Goal: Information Seeking & Learning: Find specific fact

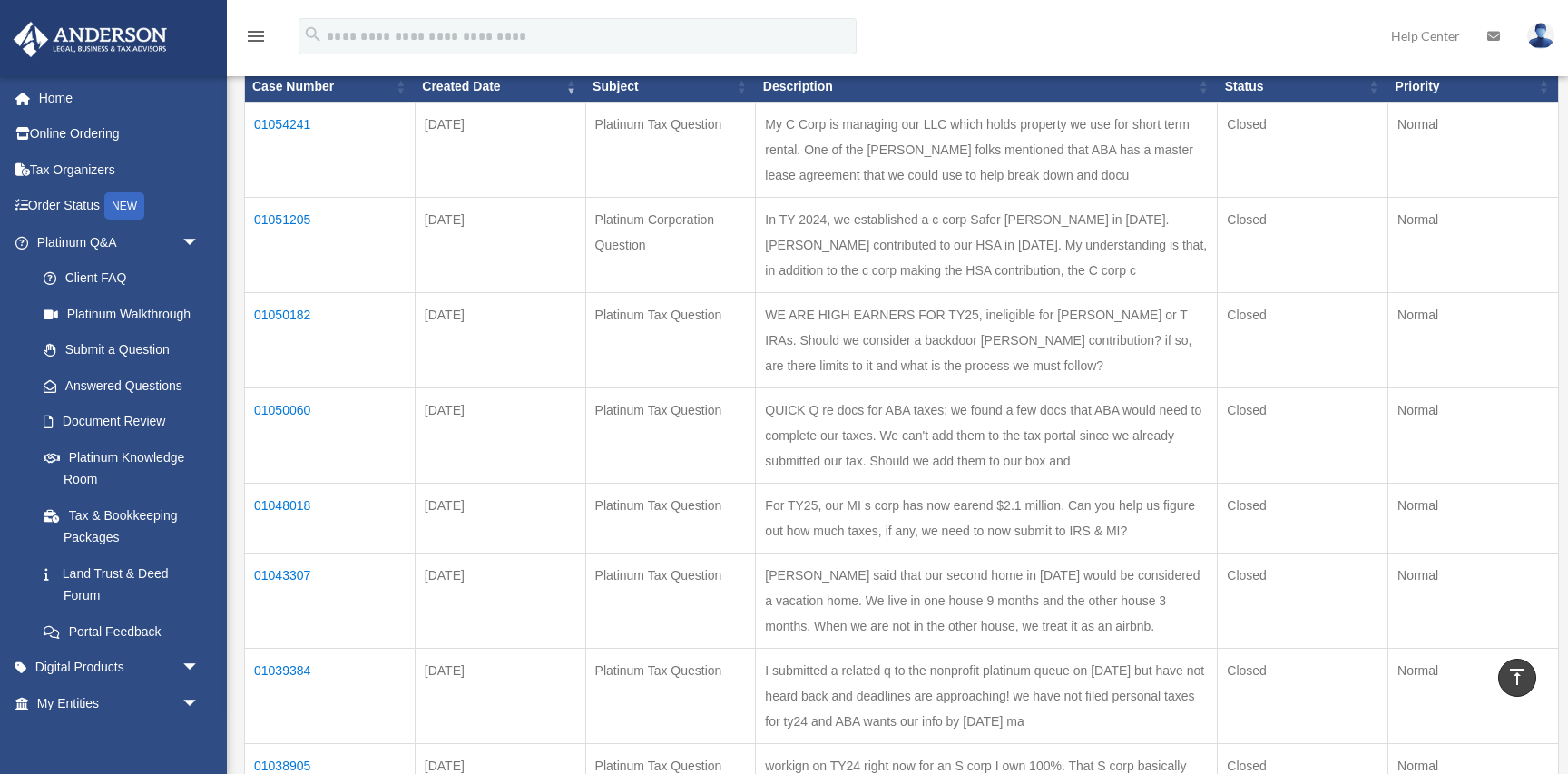
scroll to position [238, 0]
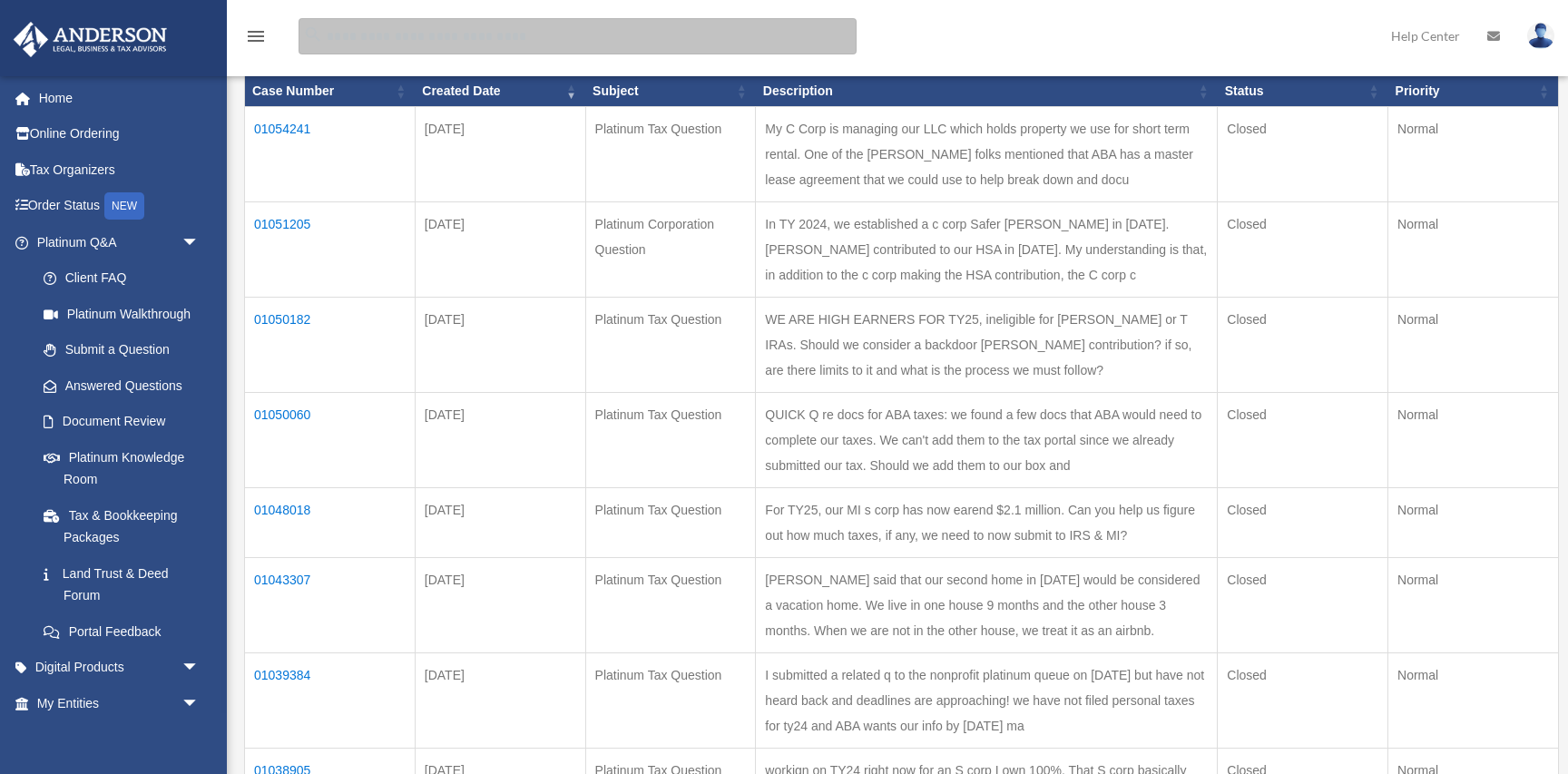
click at [412, 36] on input "search" at bounding box center [577, 36] width 558 height 36
click at [409, 39] on input "*****" at bounding box center [577, 36] width 558 height 36
type input "*****"
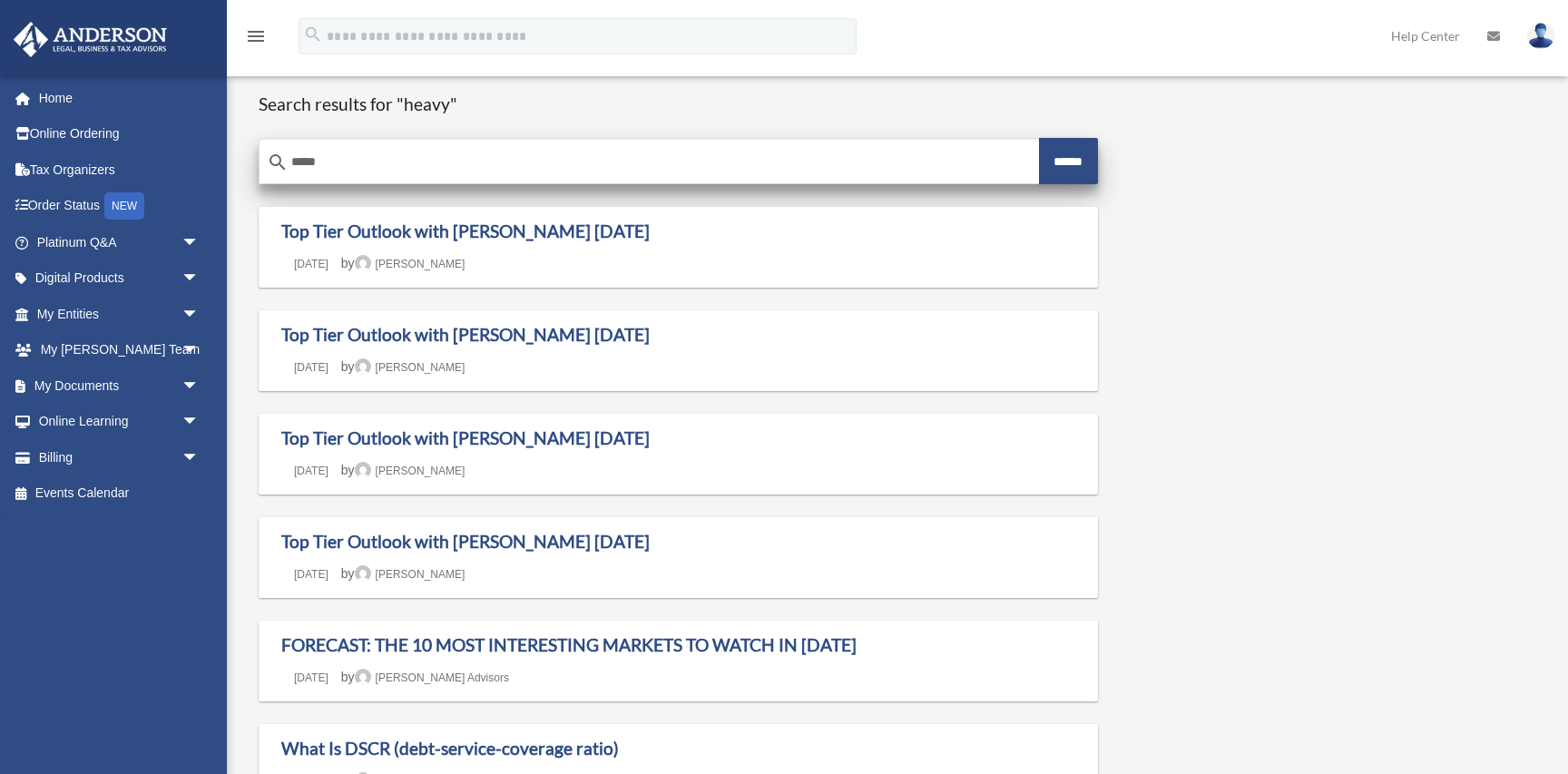
click at [362, 152] on input "*****" at bounding box center [649, 163] width 779 height 43
type input "**********"
click at [1053, 165] on input "******" at bounding box center [1068, 161] width 60 height 46
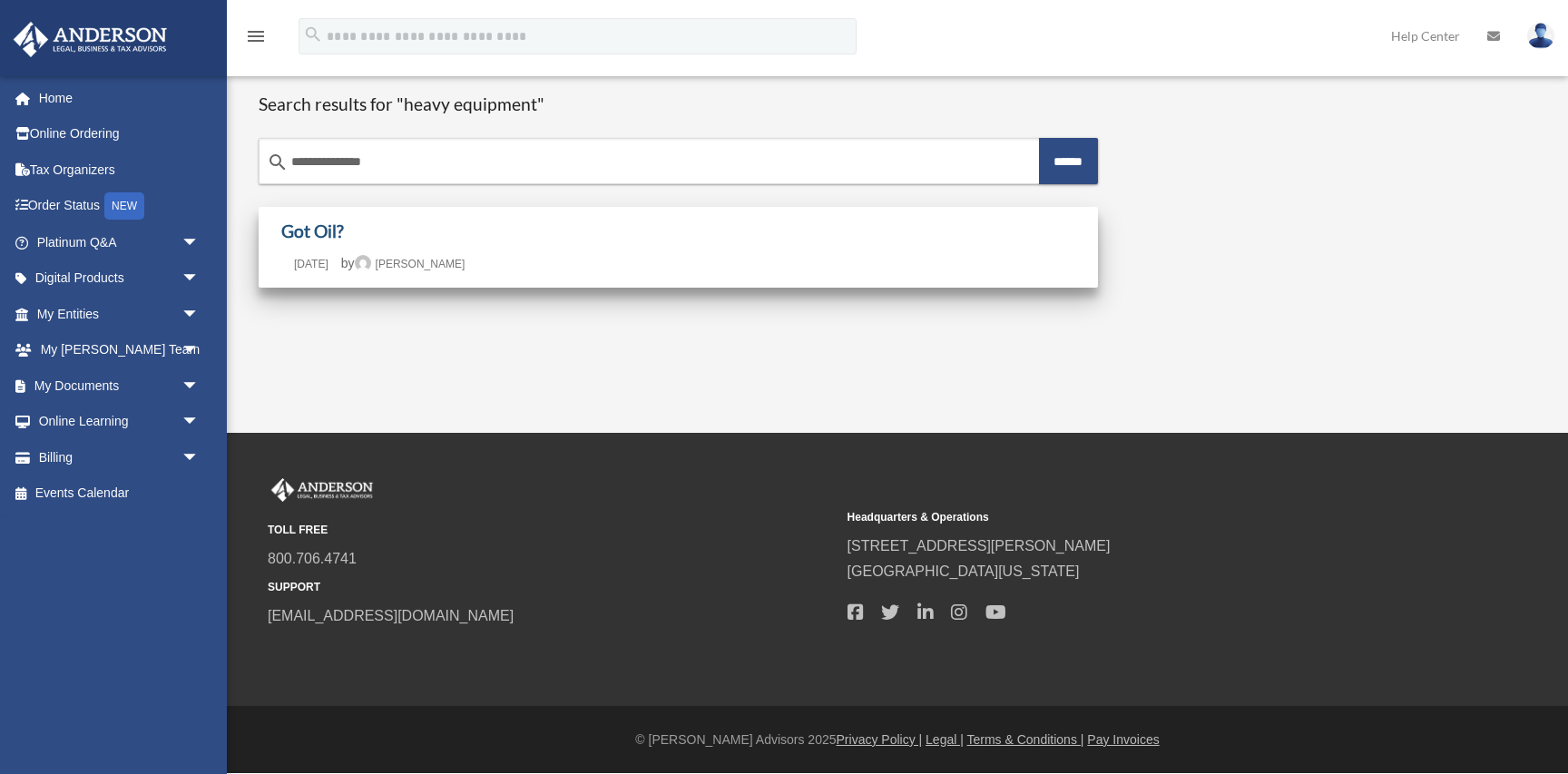
click at [313, 230] on link "Got Oil?" at bounding box center [313, 231] width 62 height 21
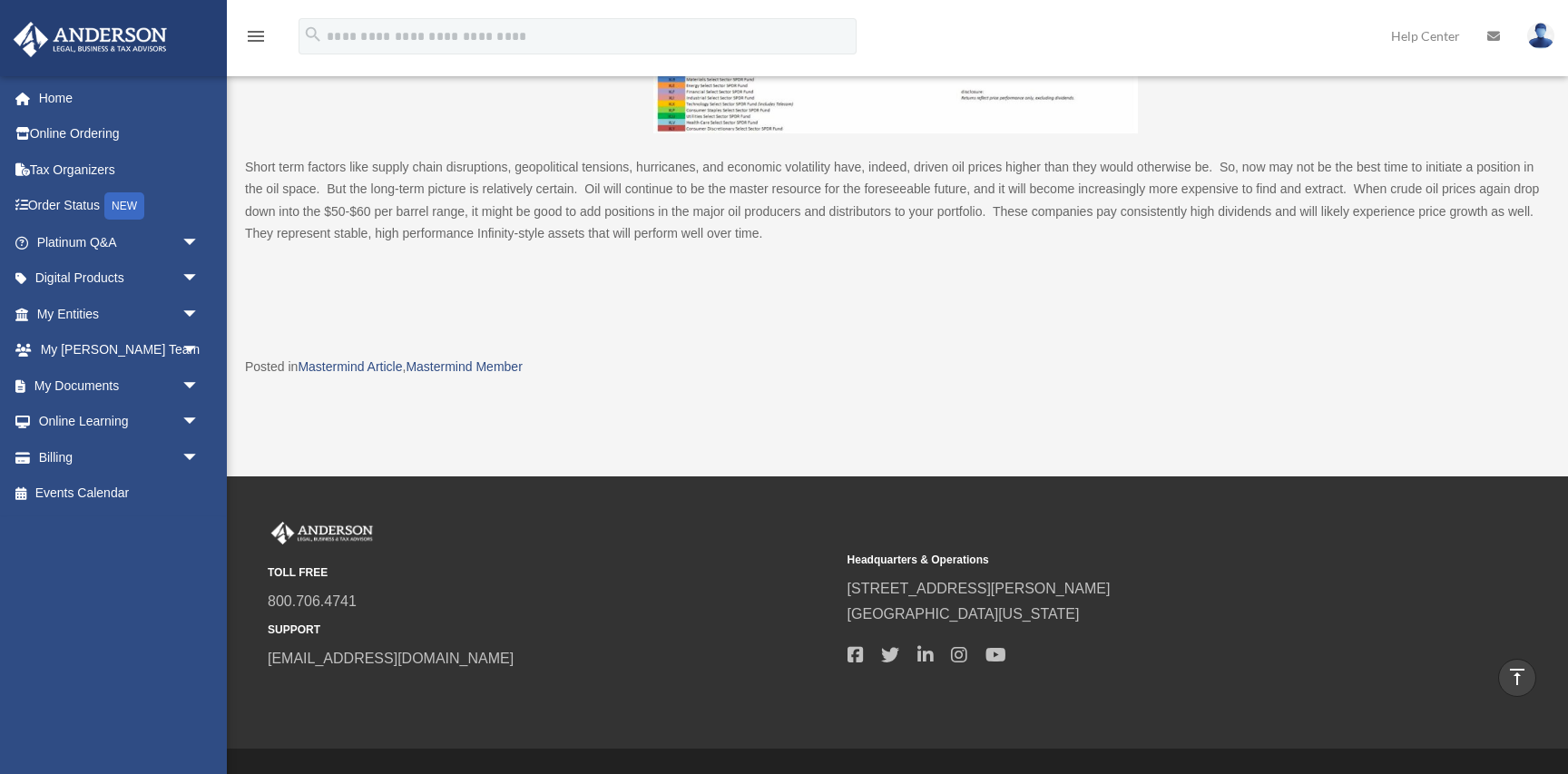
scroll to position [3024, 0]
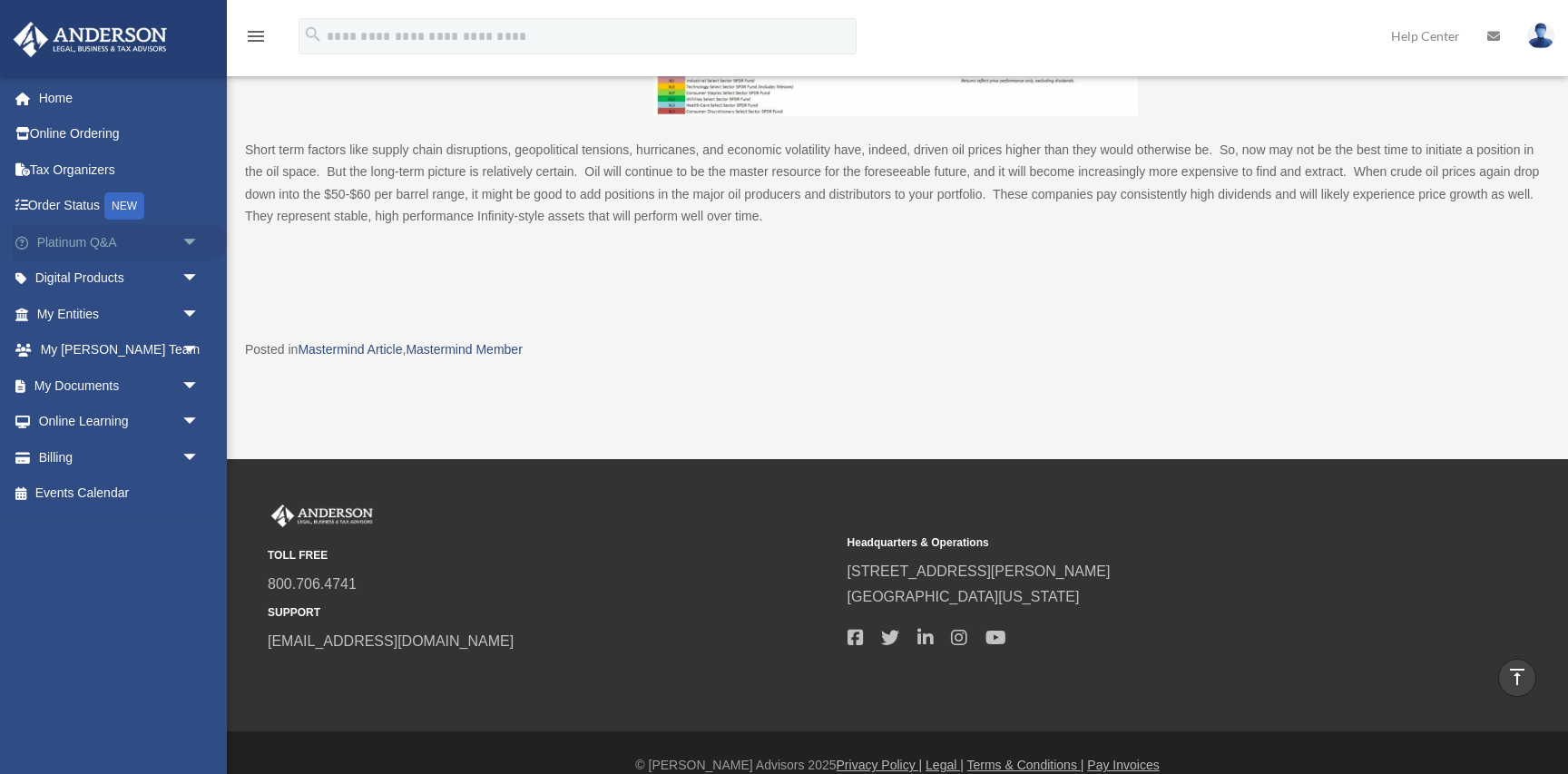
click at [195, 242] on span "arrow_drop_down" at bounding box center [199, 242] width 36 height 37
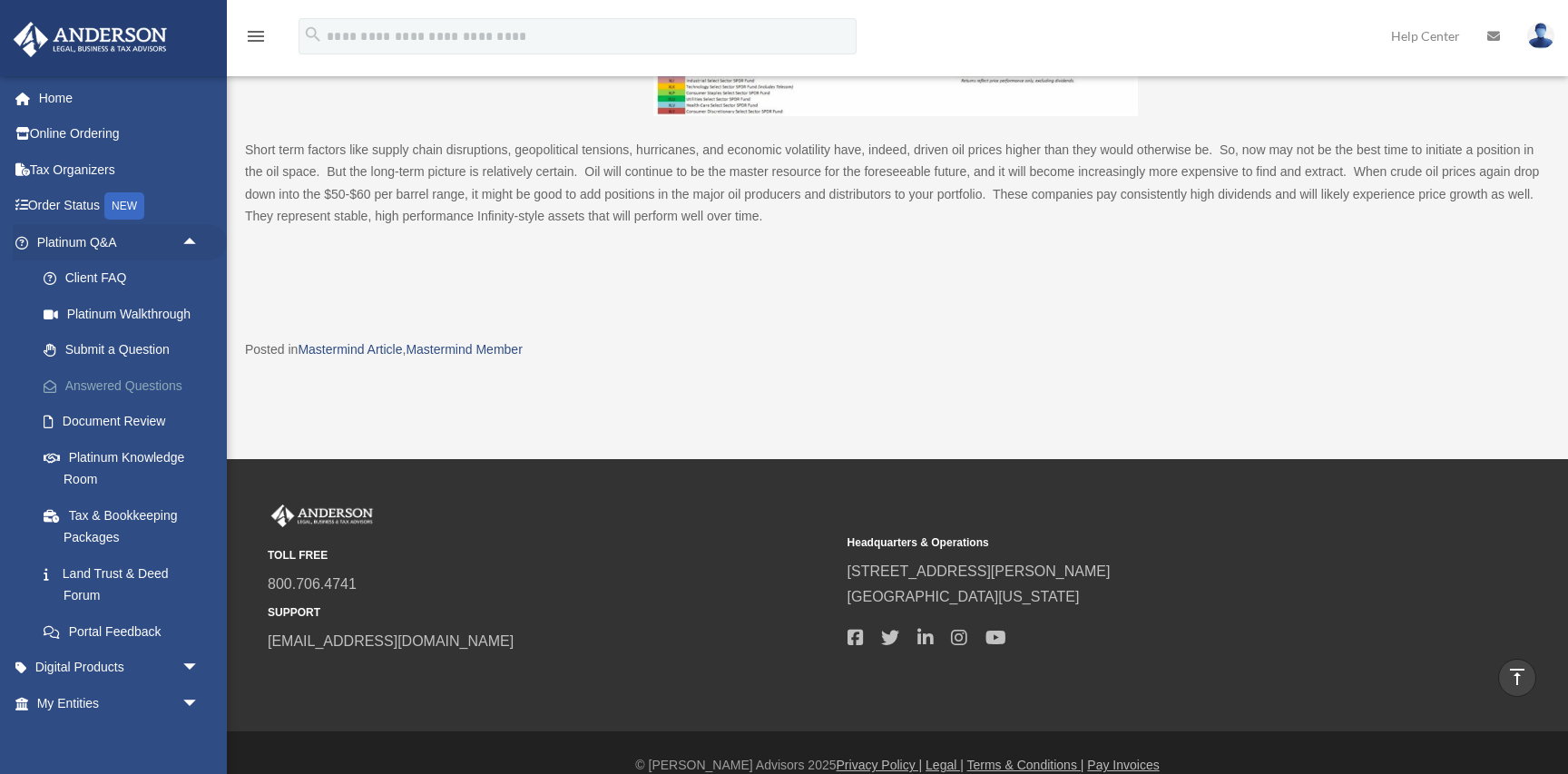
click at [91, 390] on link "Answered Questions" at bounding box center [126, 386] width 201 height 36
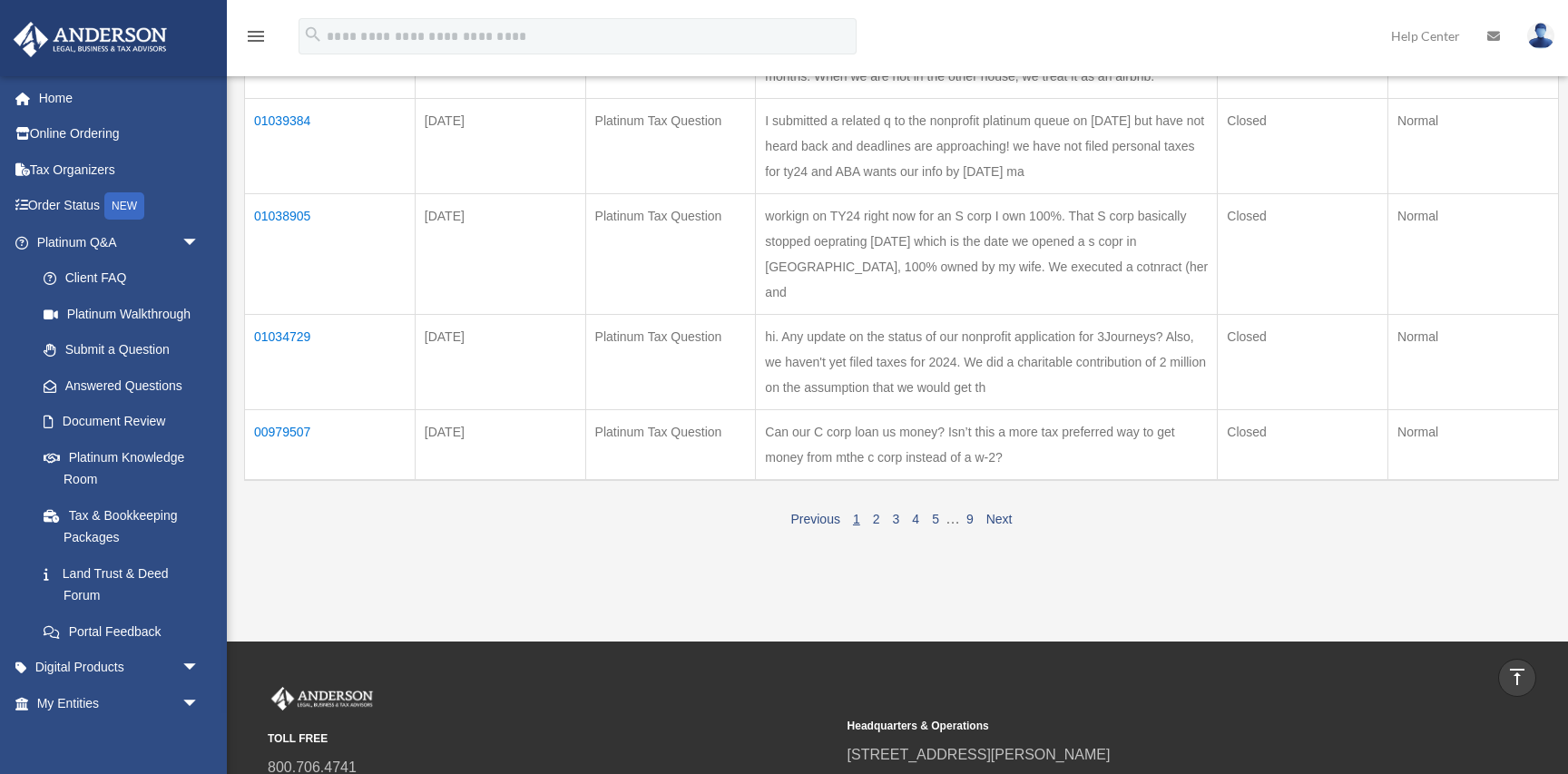
scroll to position [765, 0]
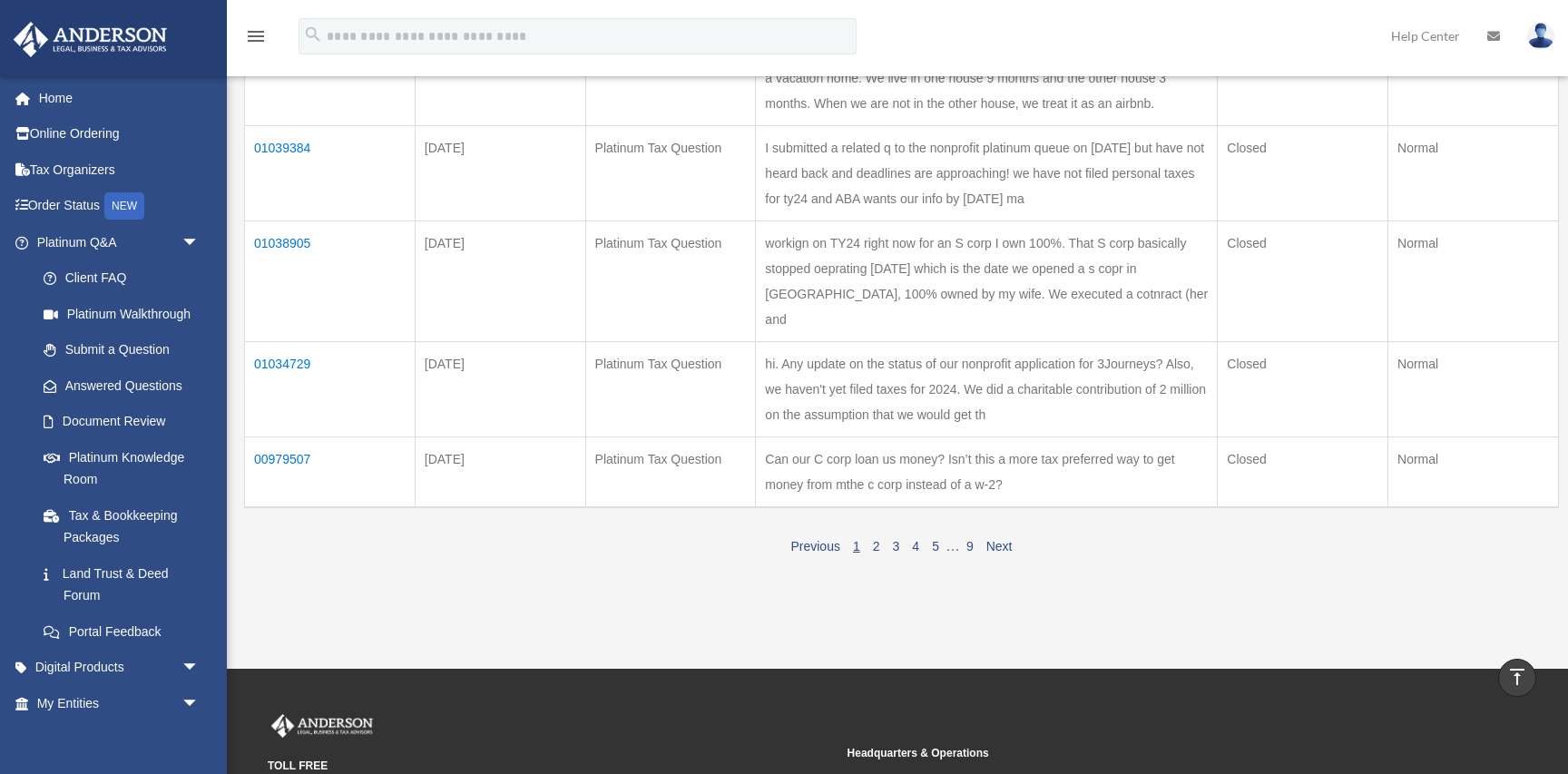
click at [289, 341] on td "01034729" at bounding box center [330, 388] width 171 height 95
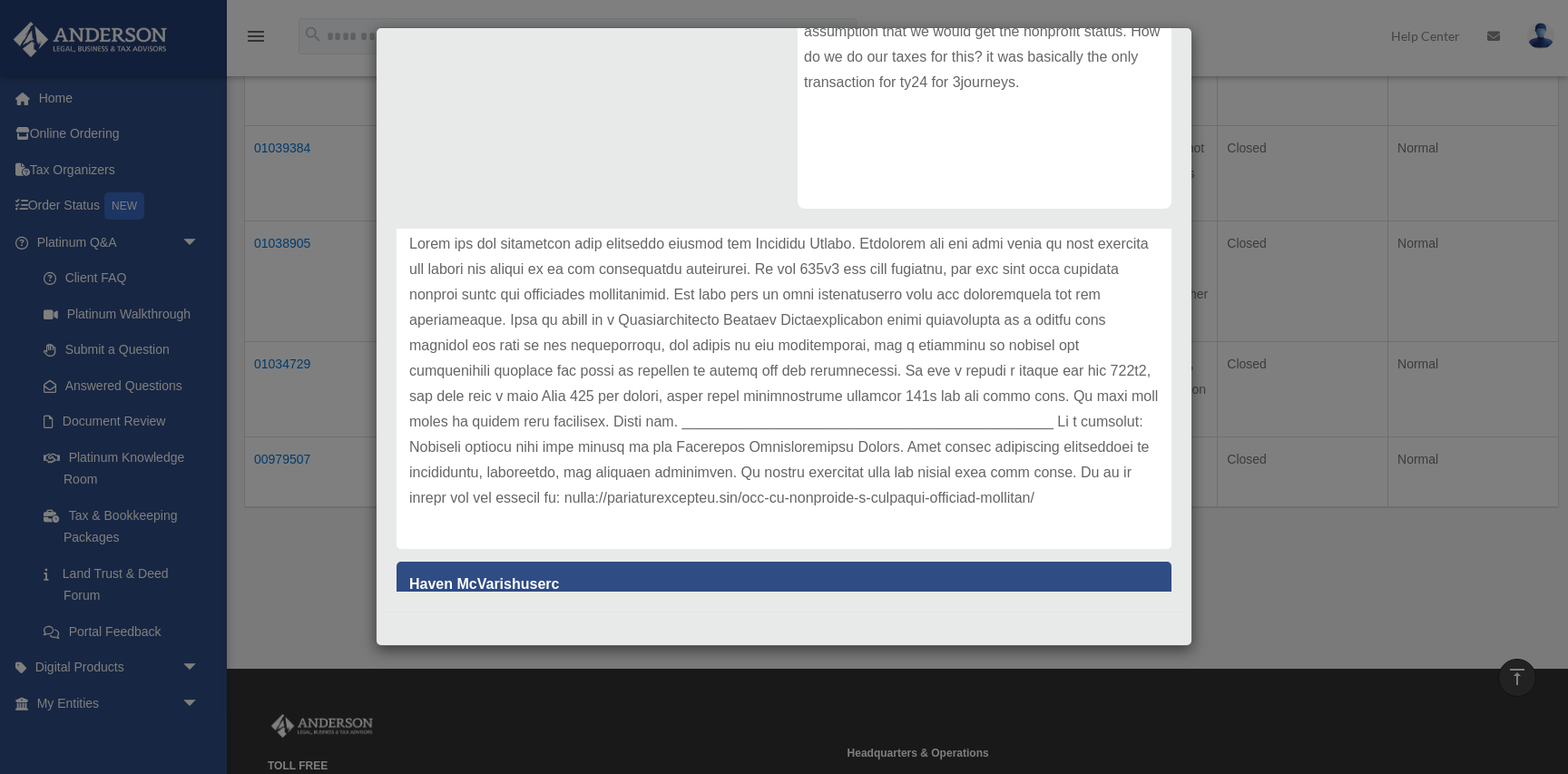
scroll to position [0, 0]
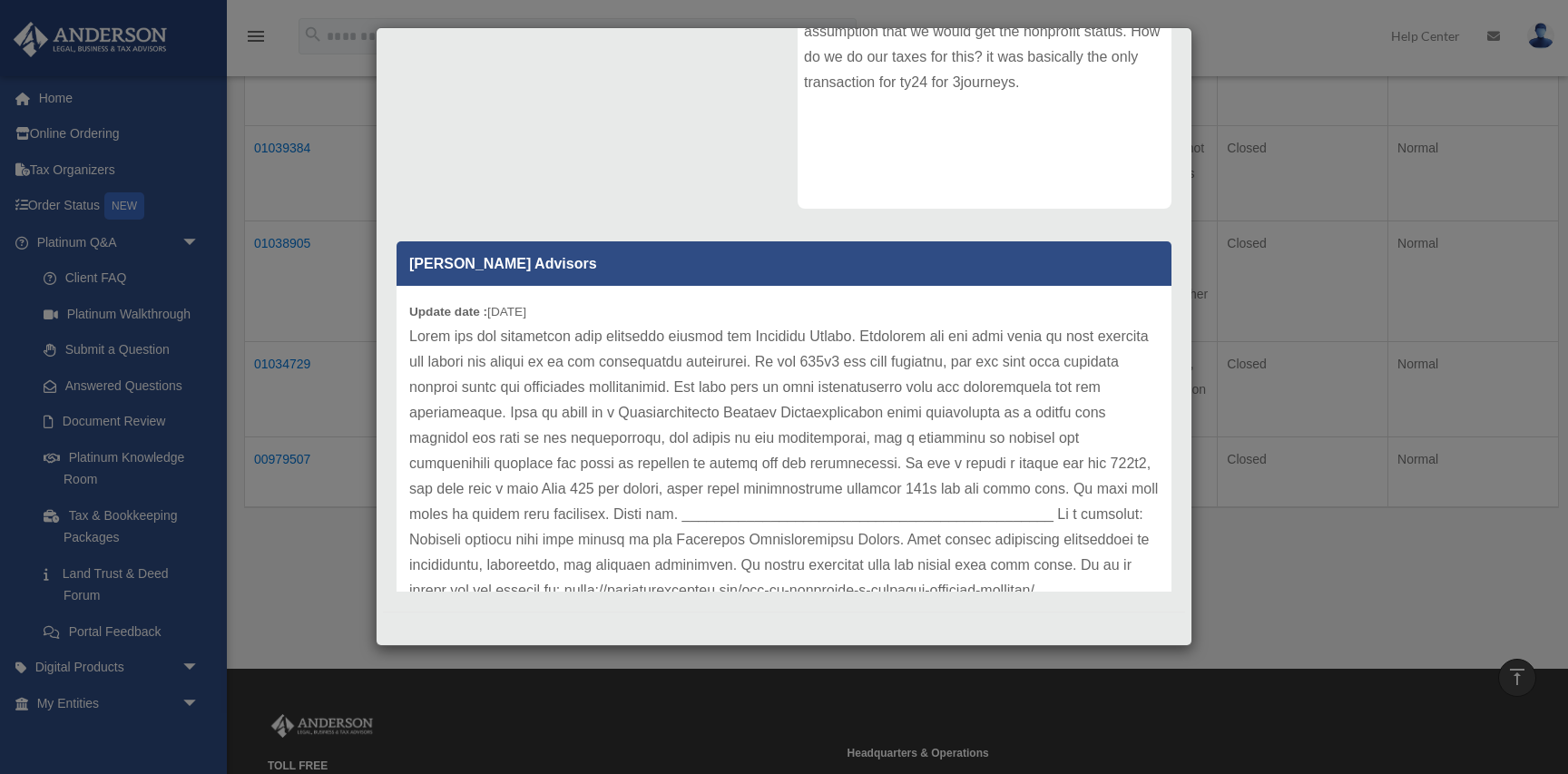
click at [355, 114] on div "Case Detail × Platinum Tax Question Case Number 01034729 Created Date [DATE] St…" at bounding box center [784, 387] width 1568 height 774
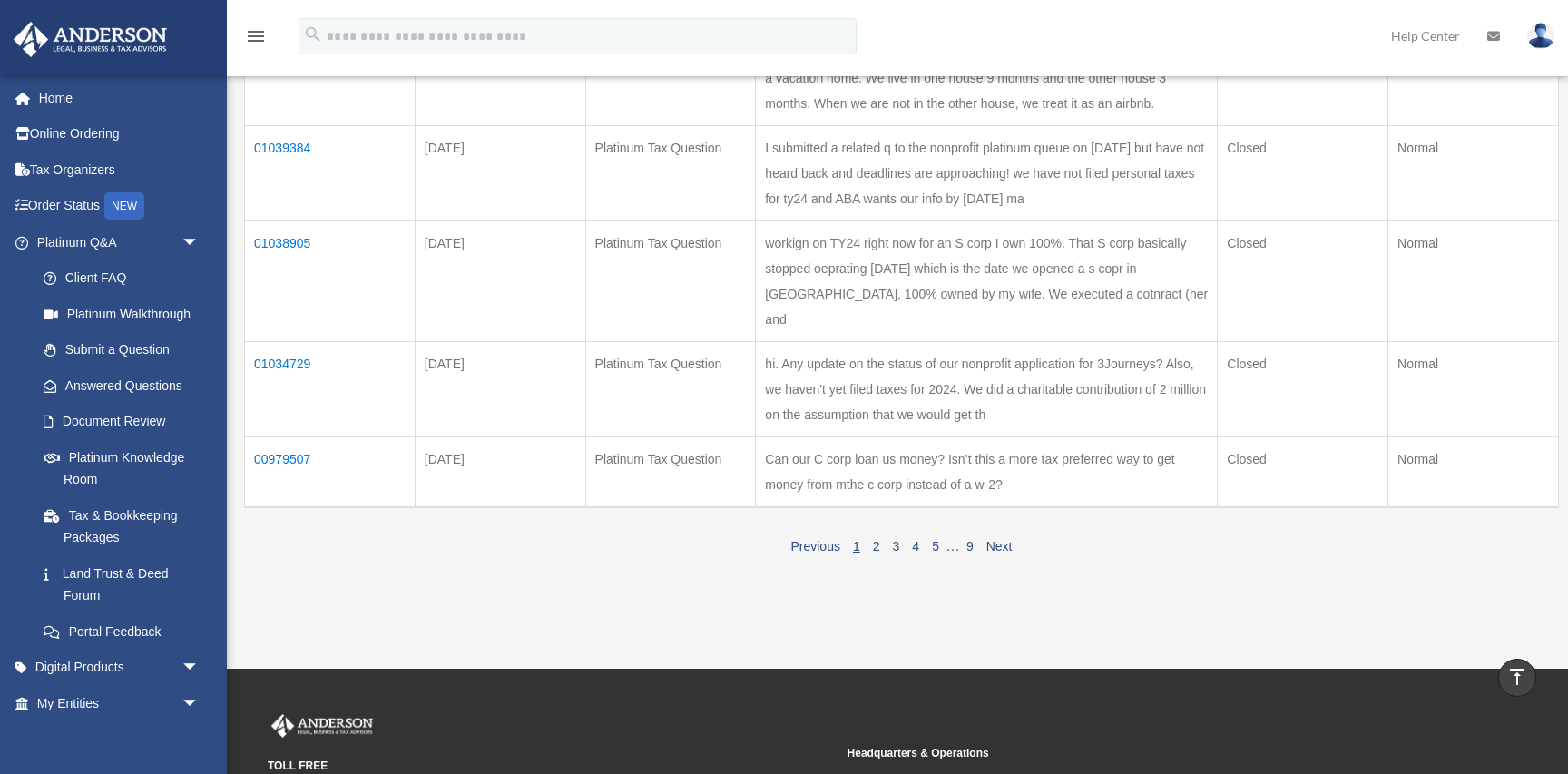
click at [286, 245] on td "01038905" at bounding box center [330, 281] width 171 height 121
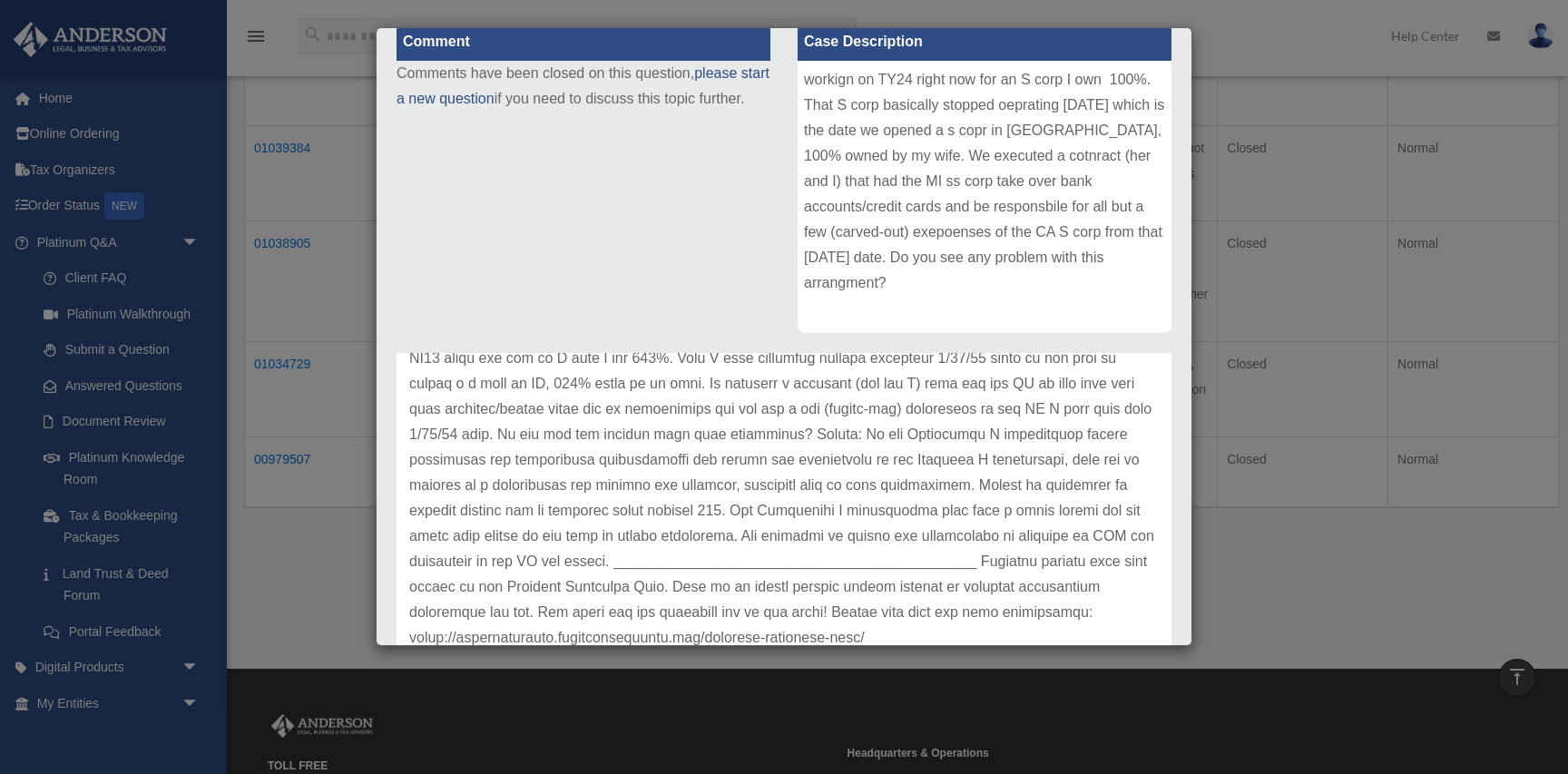
scroll to position [140, 0]
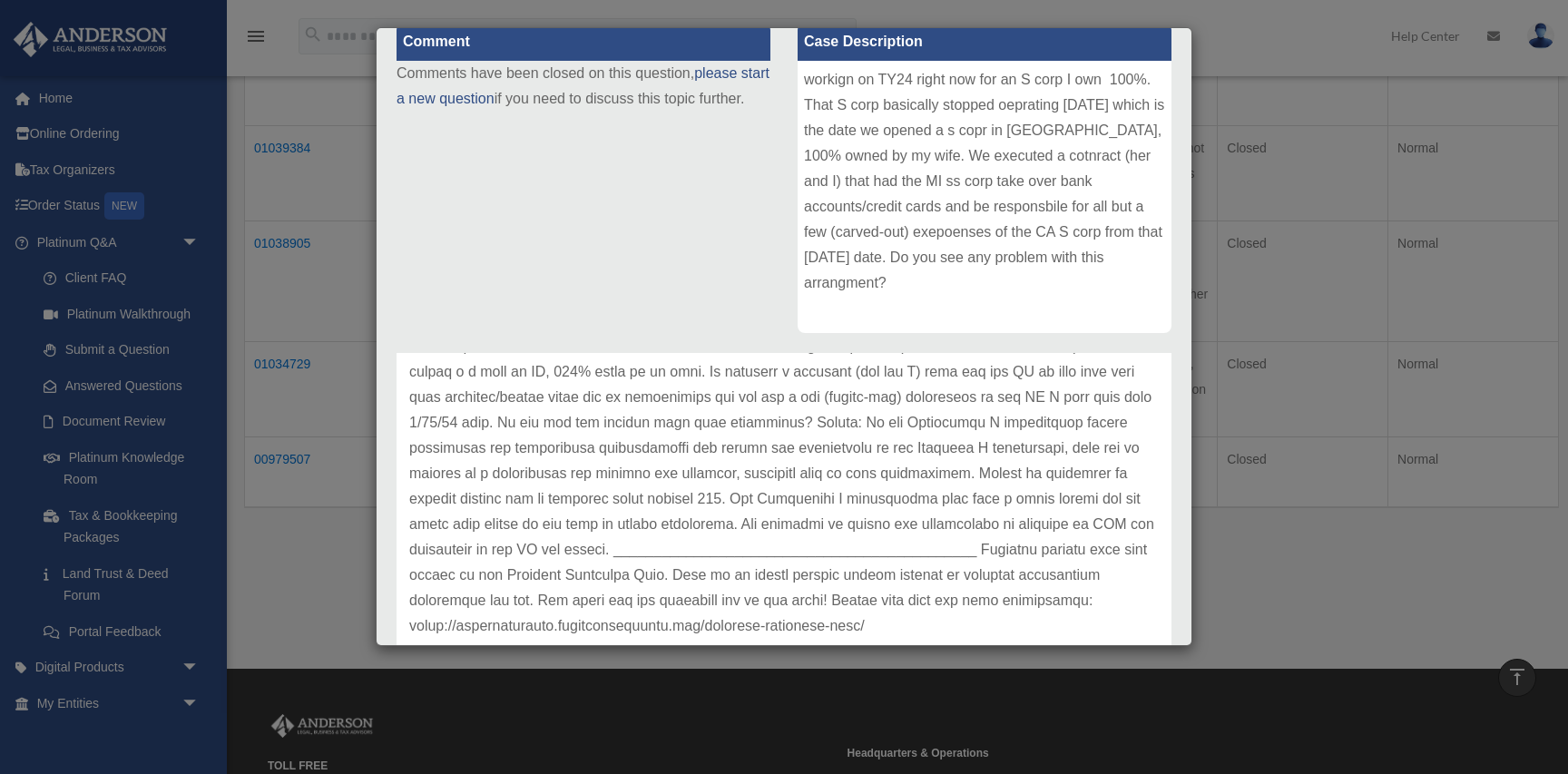
click at [299, 530] on div "Case Detail × Platinum Tax Question Case Number 01038905 Created Date [DATE] St…" at bounding box center [784, 387] width 1568 height 774
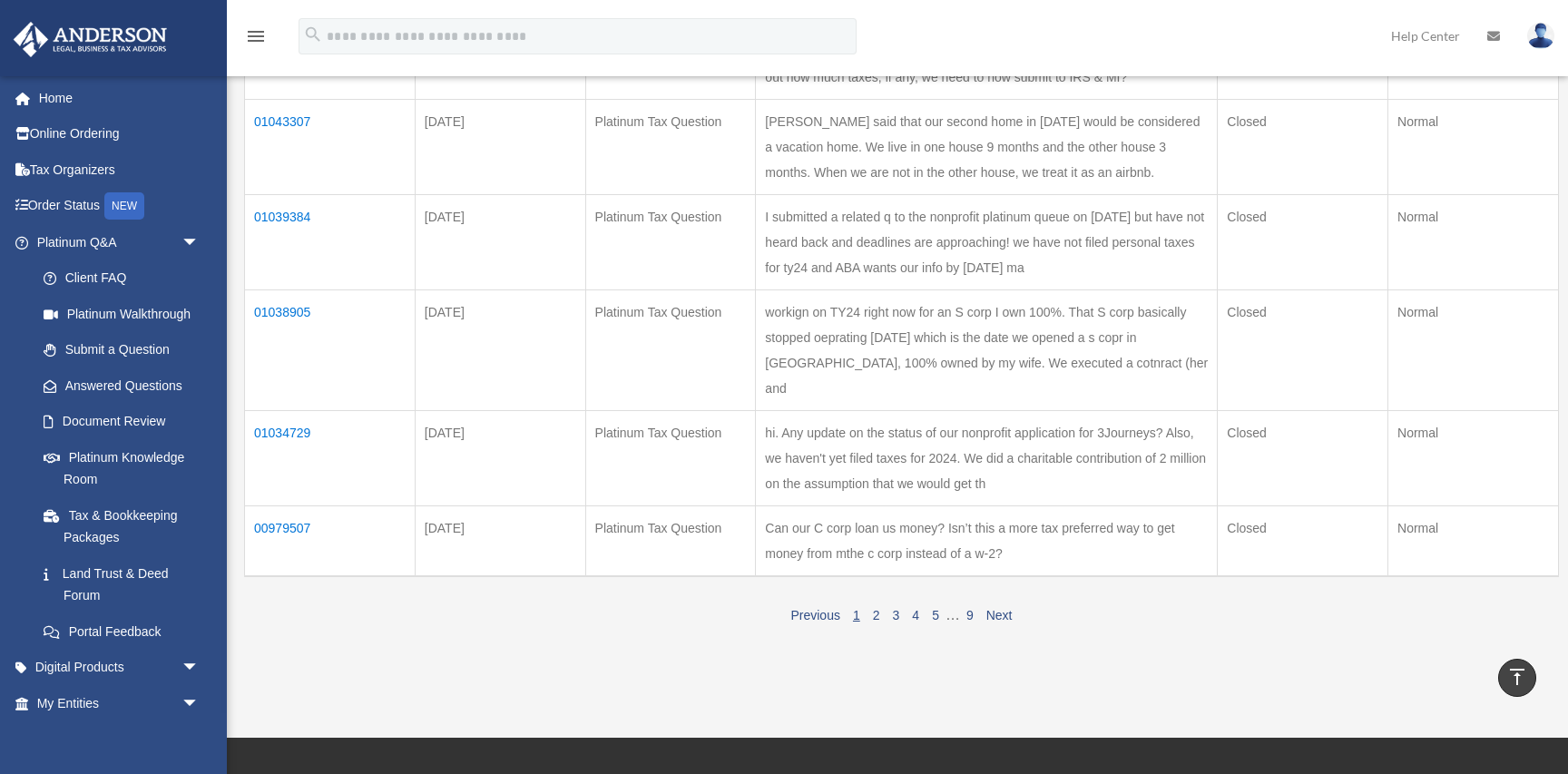
scroll to position [681, 0]
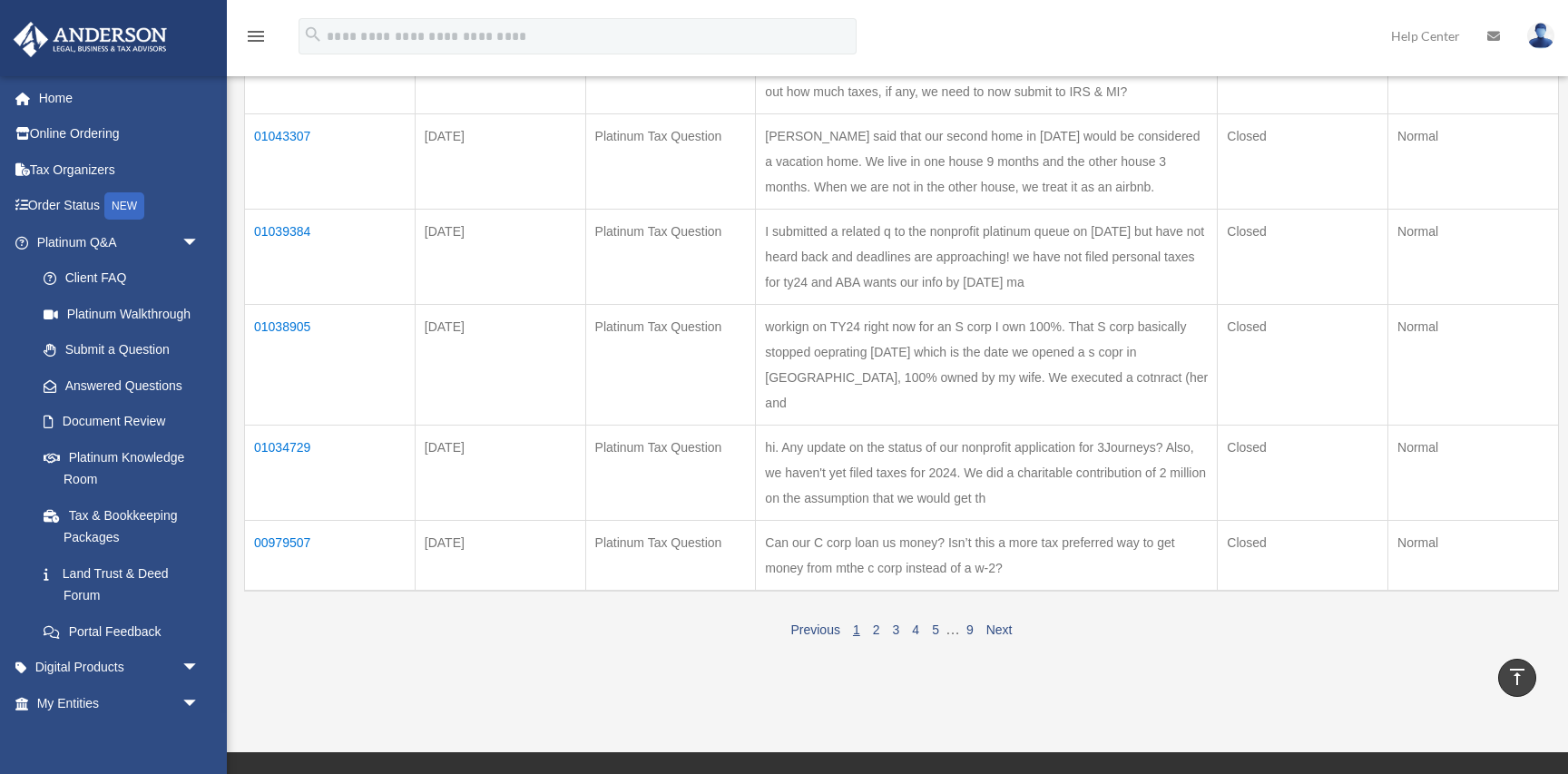
click at [287, 228] on td "01039384" at bounding box center [330, 256] width 171 height 95
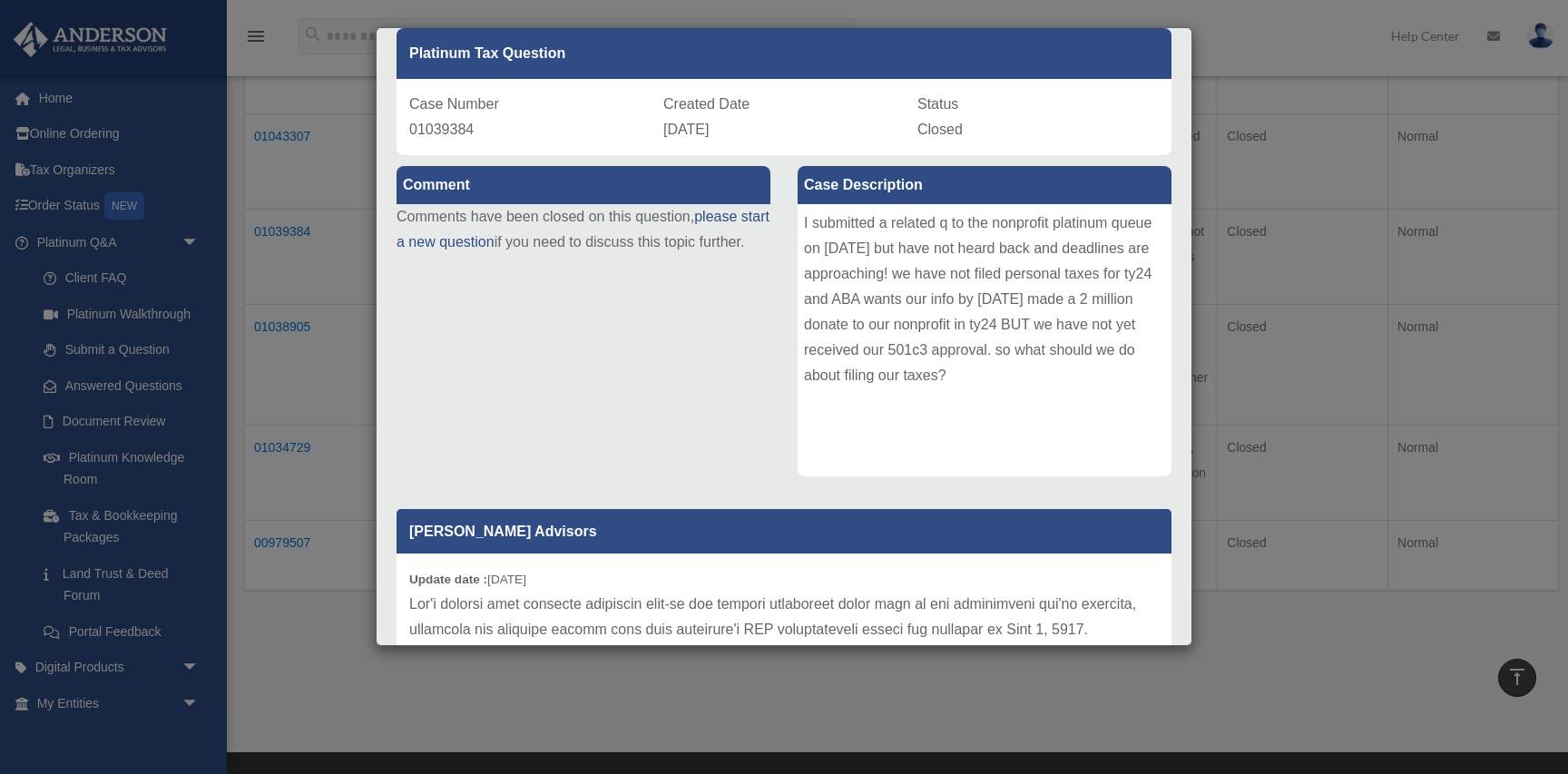
scroll to position [96, 0]
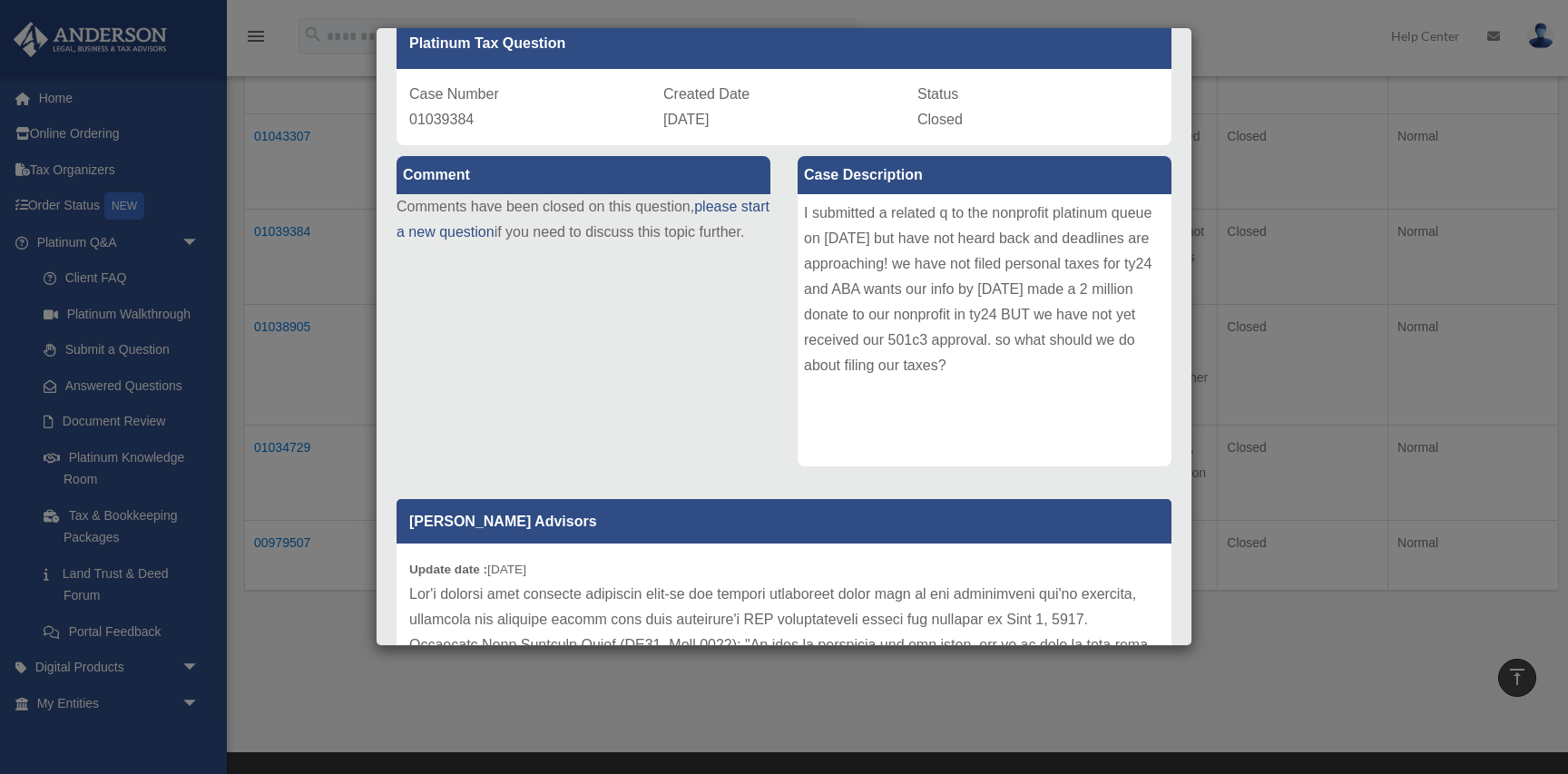
click at [272, 265] on div "Case Detail × Platinum Tax Question Case Number 01039384 Created Date [DATE] St…" at bounding box center [784, 387] width 1568 height 774
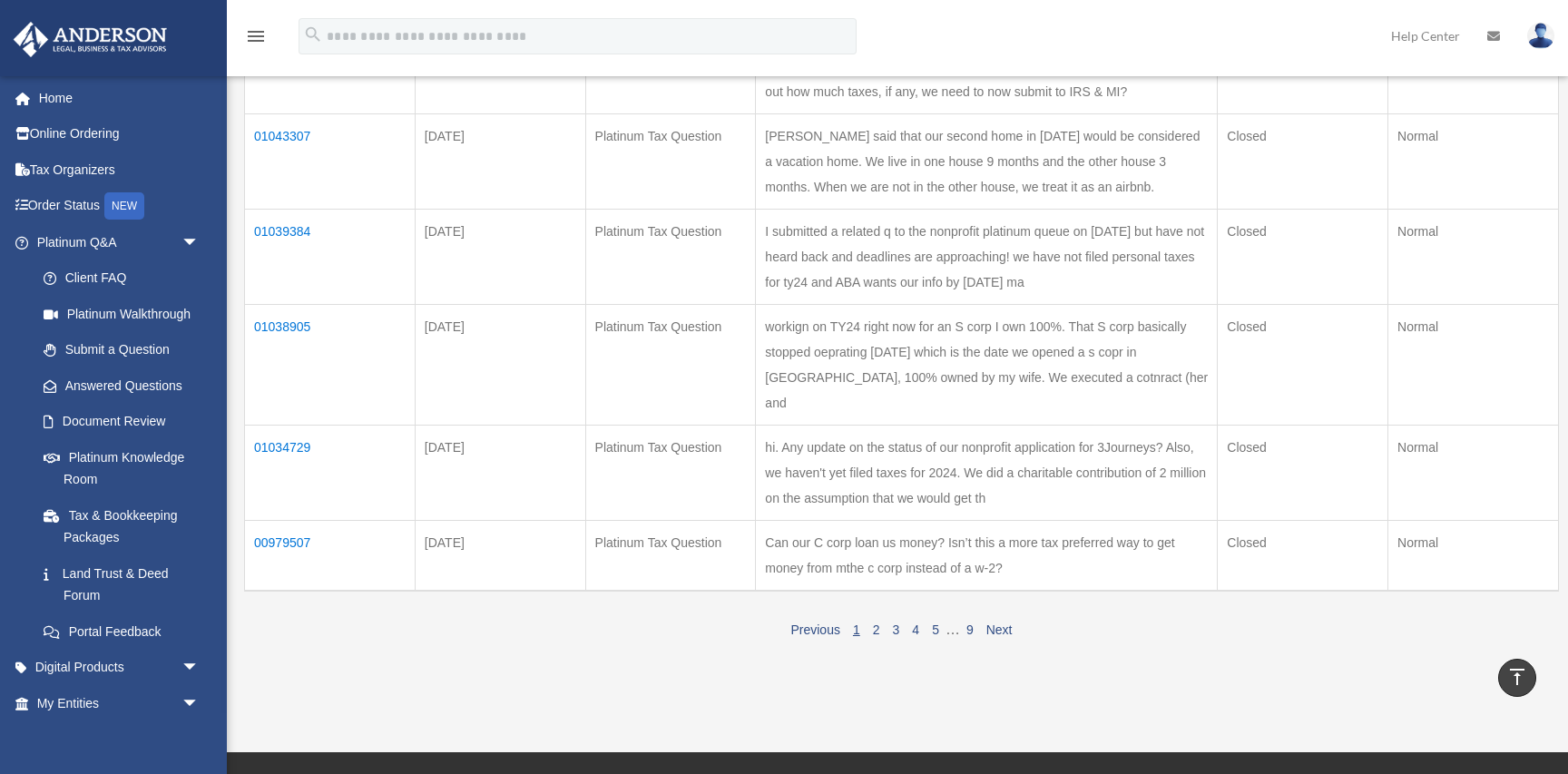
click at [292, 132] on td "01043307" at bounding box center [330, 161] width 171 height 95
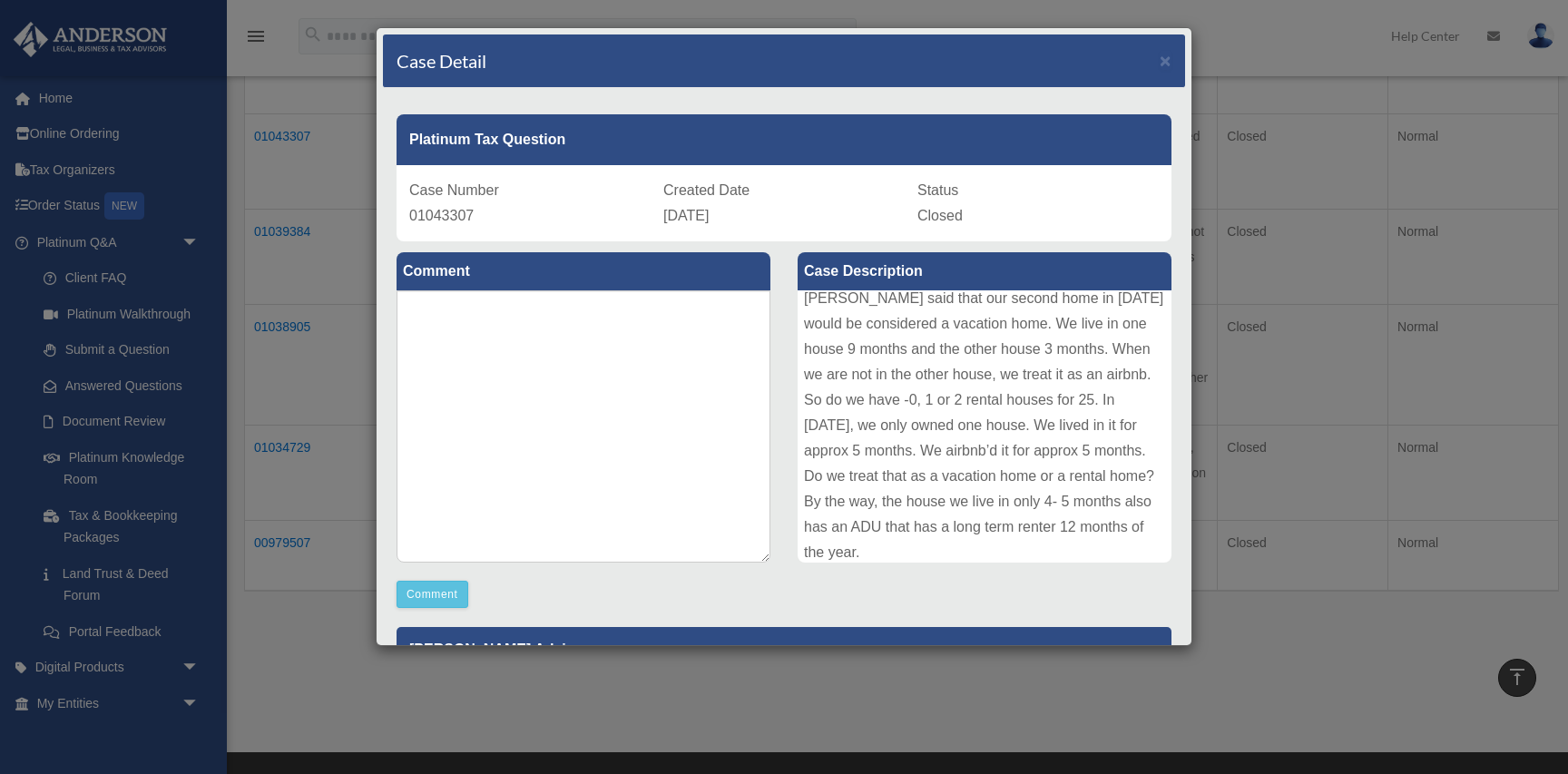
scroll to position [20, 0]
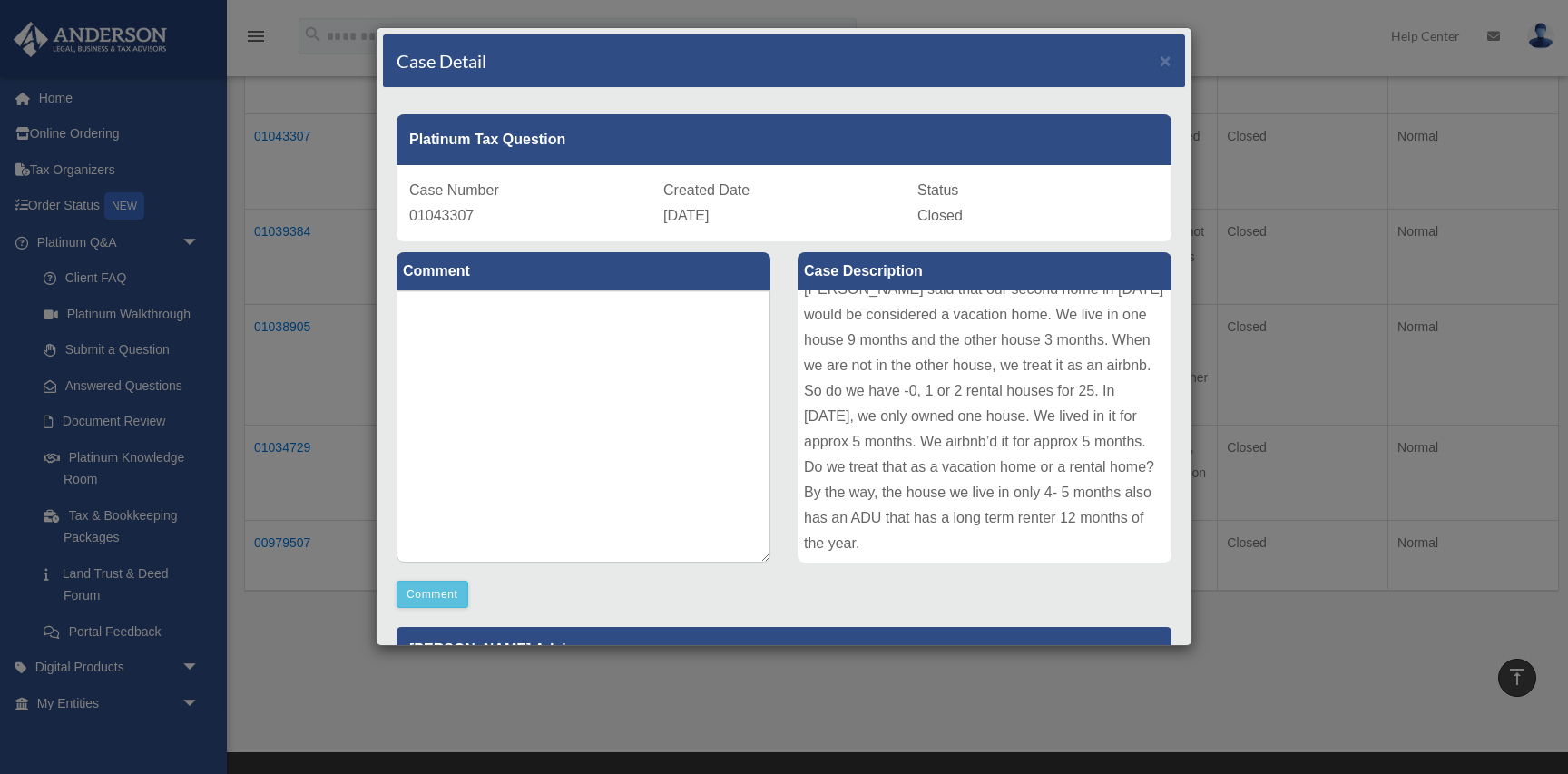
click at [317, 312] on div "Case Detail × Platinum Tax Question Case Number 01043307 Created Date [DATE] St…" at bounding box center [784, 387] width 1568 height 774
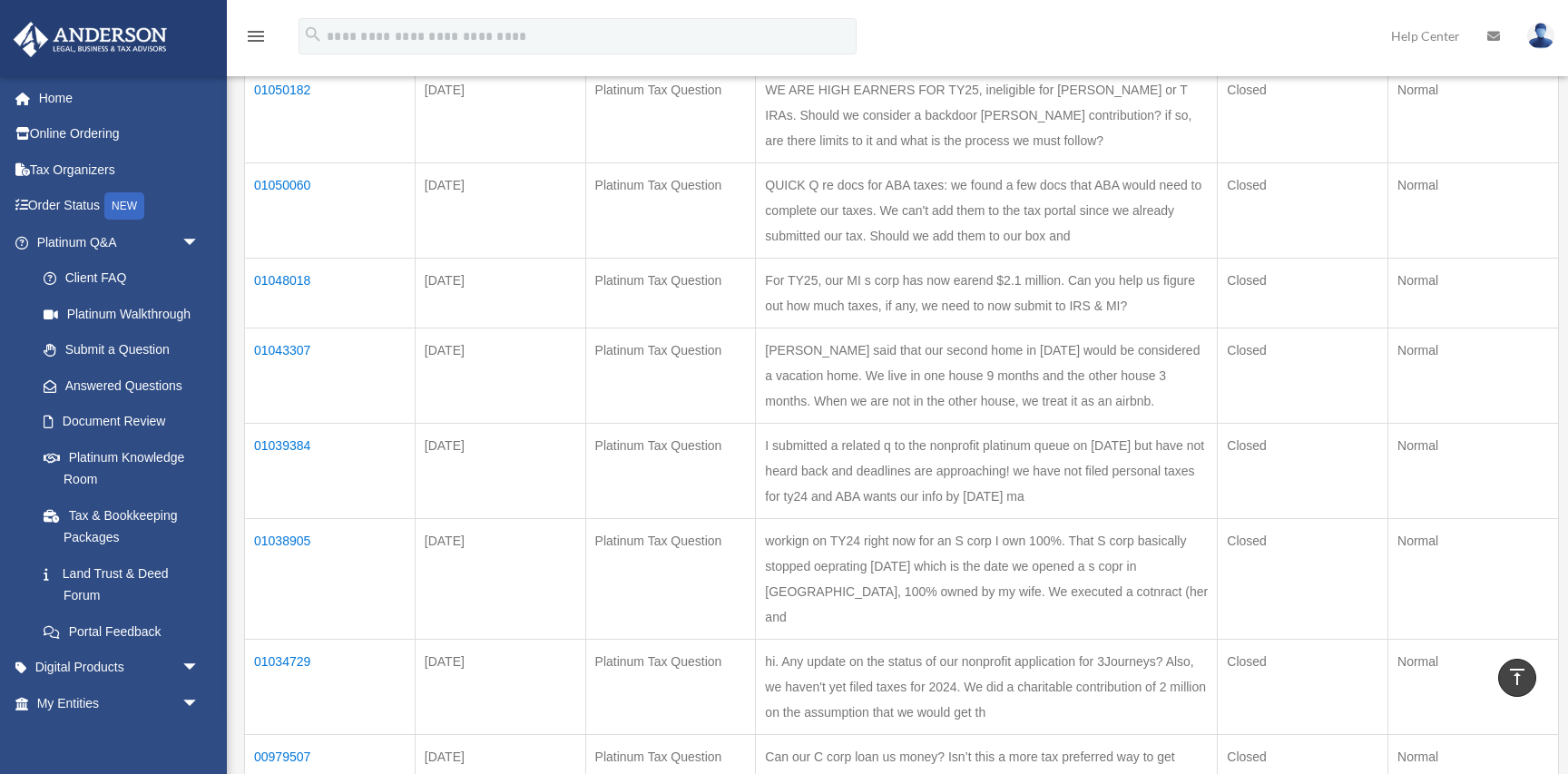
scroll to position [464, 0]
click at [289, 283] on td "01048018" at bounding box center [330, 297] width 171 height 70
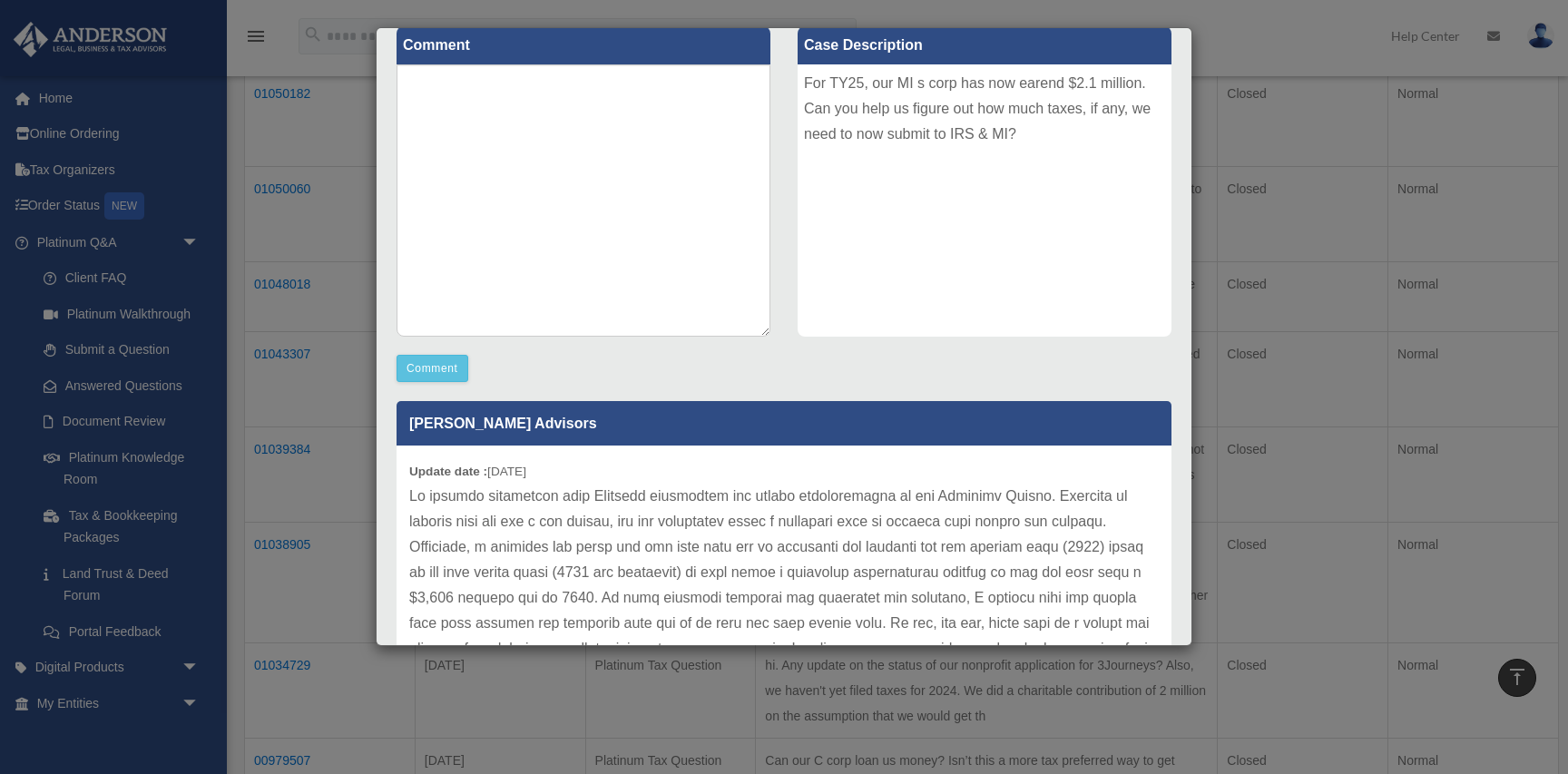
scroll to position [0, 0]
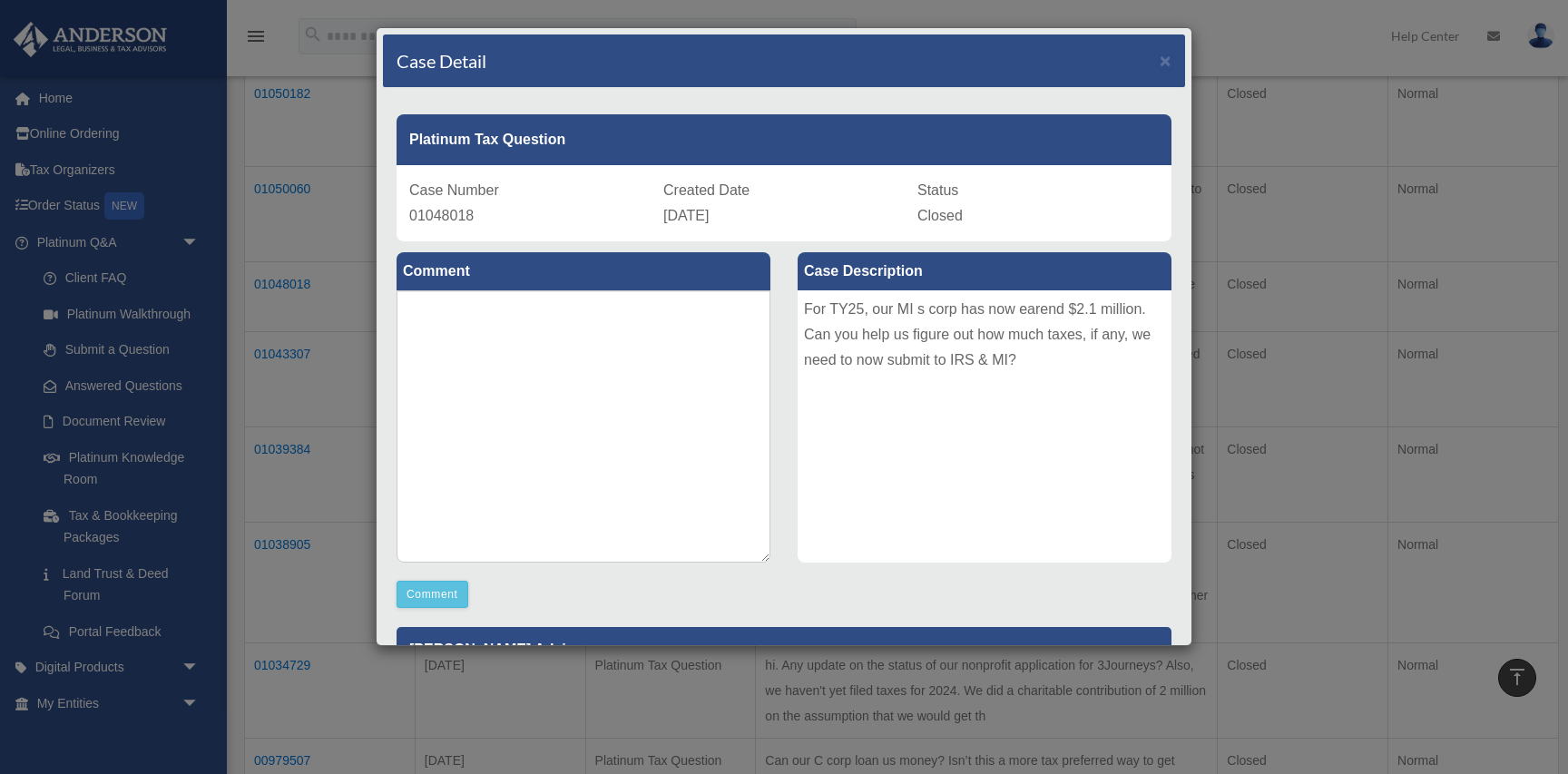
click at [298, 304] on div "Case Detail × Platinum Tax Question Case Number 01048018 Created Date [DATE] St…" at bounding box center [784, 387] width 1568 height 774
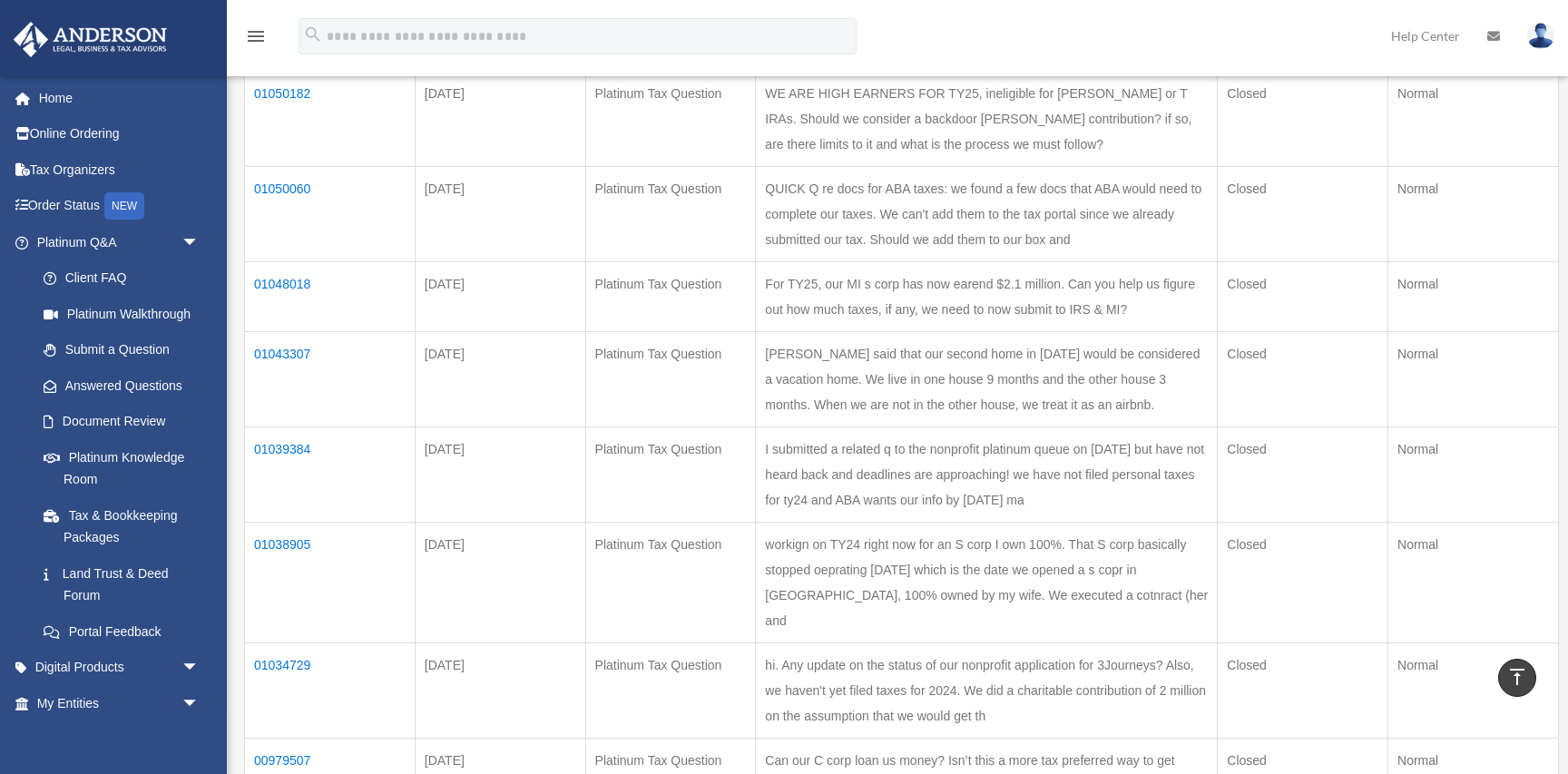
click at [282, 188] on td "01050060" at bounding box center [330, 214] width 171 height 95
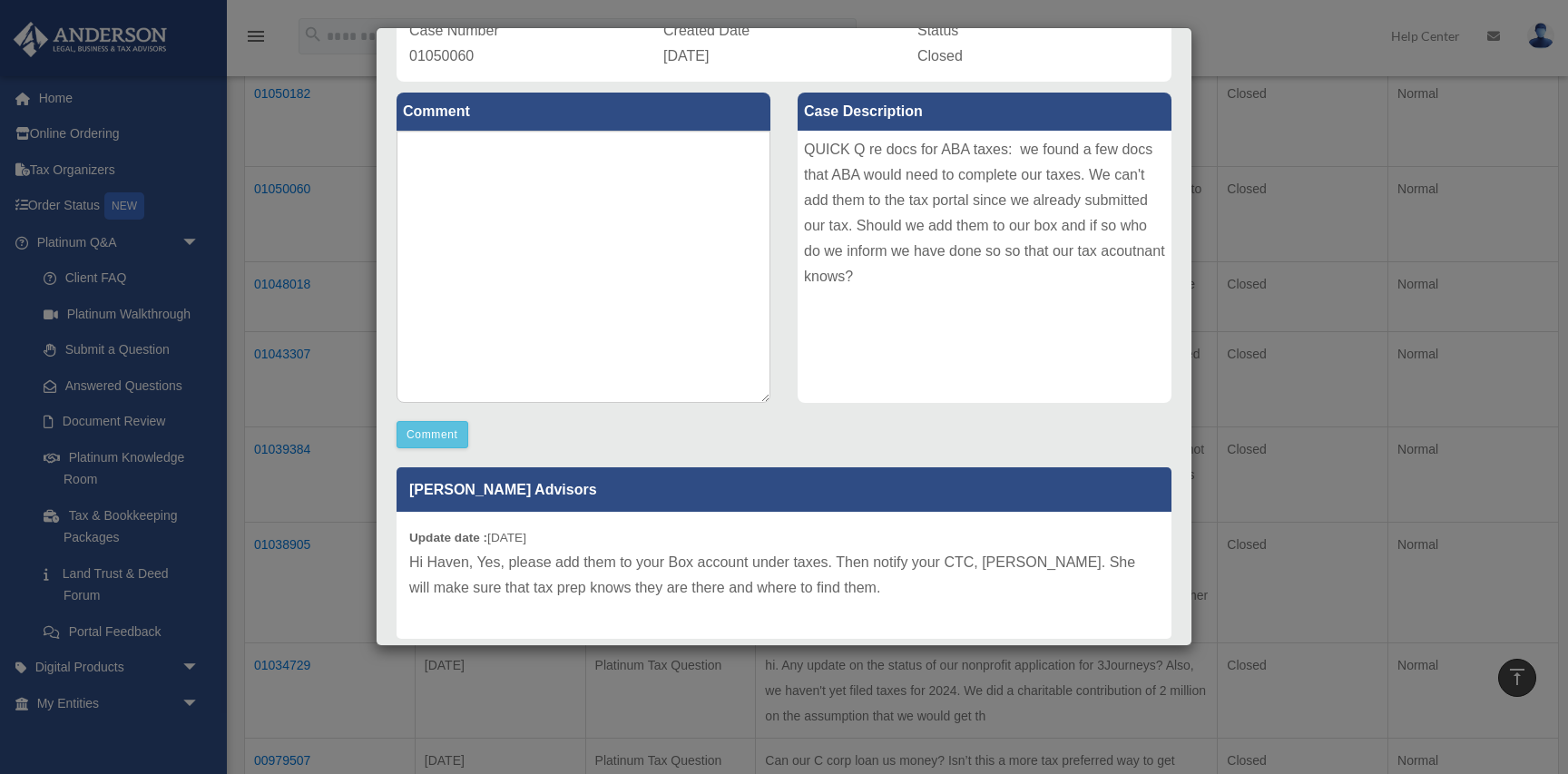
scroll to position [208, 0]
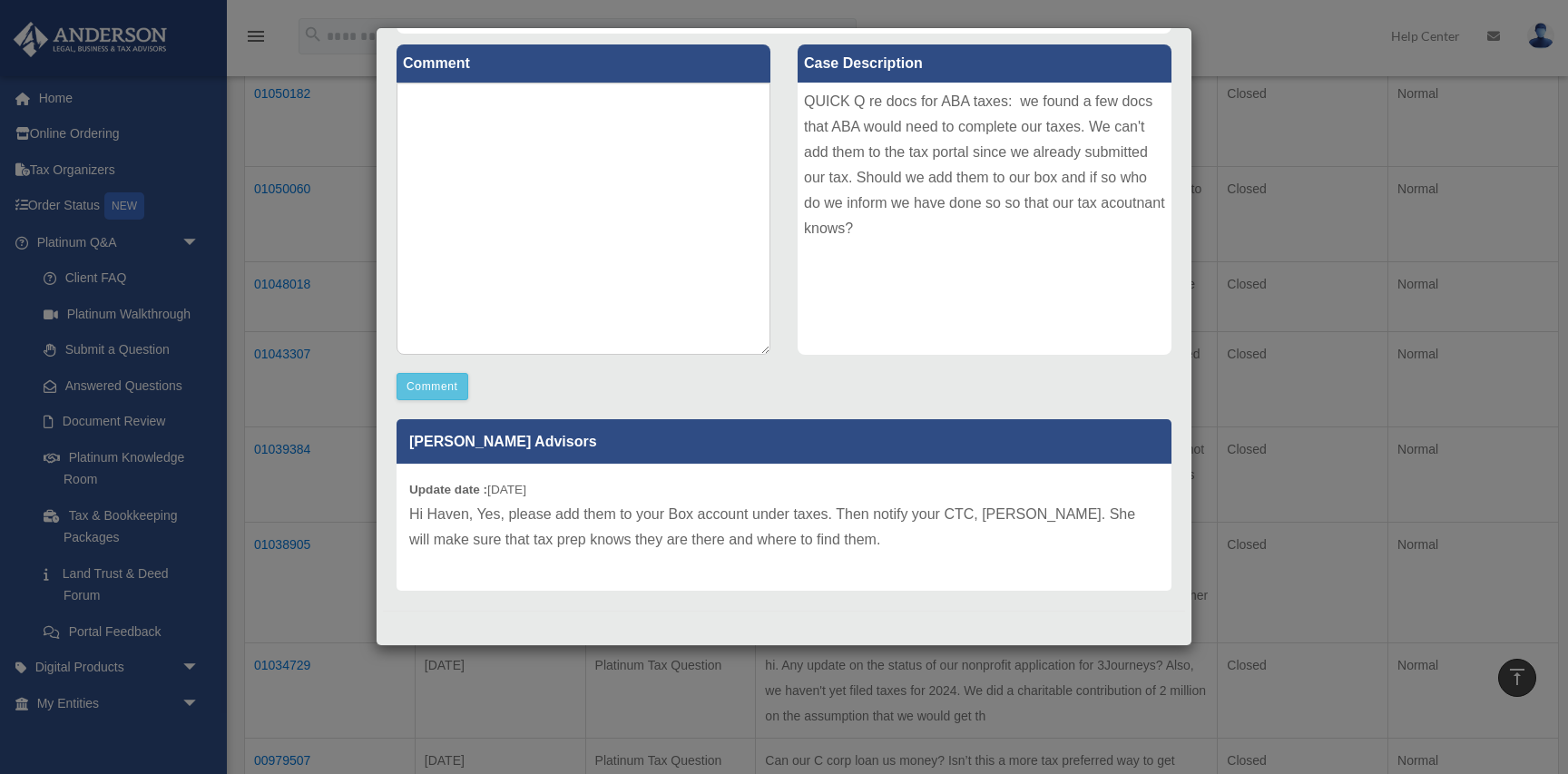
click at [364, 106] on div "Case Detail × Platinum Tax Question Case Number 01050060 Created Date [DATE] St…" at bounding box center [784, 387] width 1568 height 774
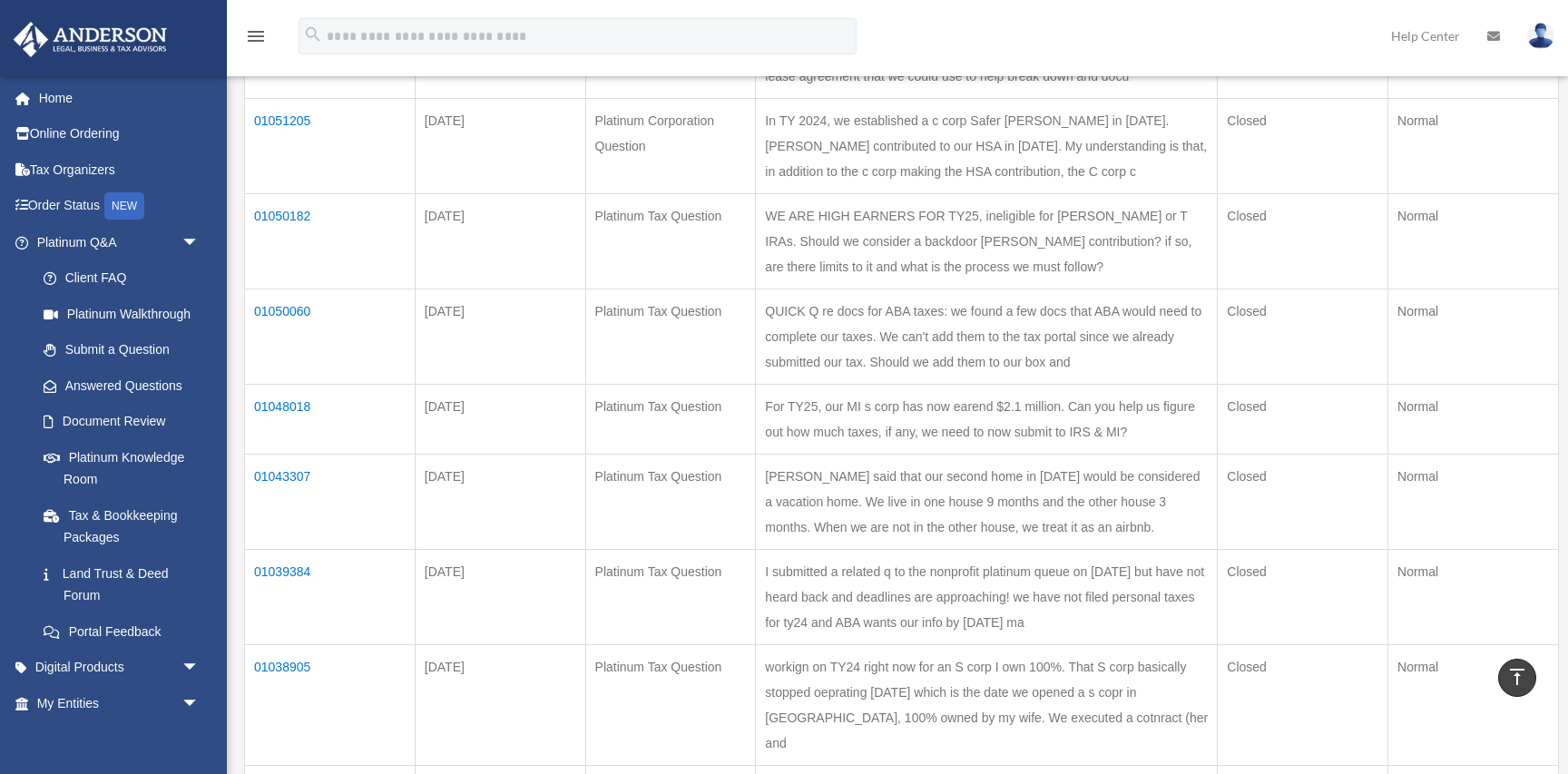
scroll to position [324, 0]
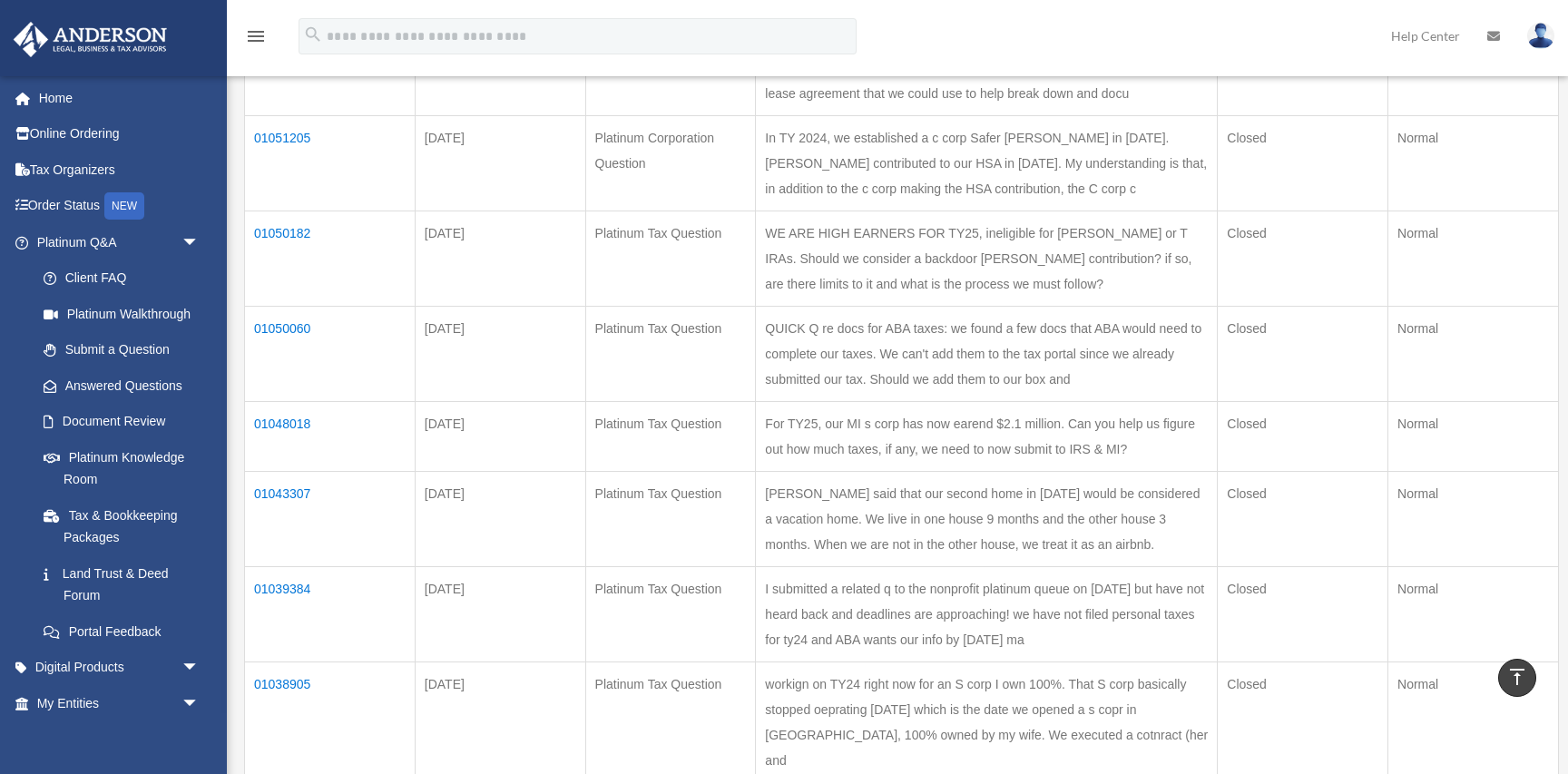
click at [289, 230] on td "01050182" at bounding box center [330, 258] width 171 height 95
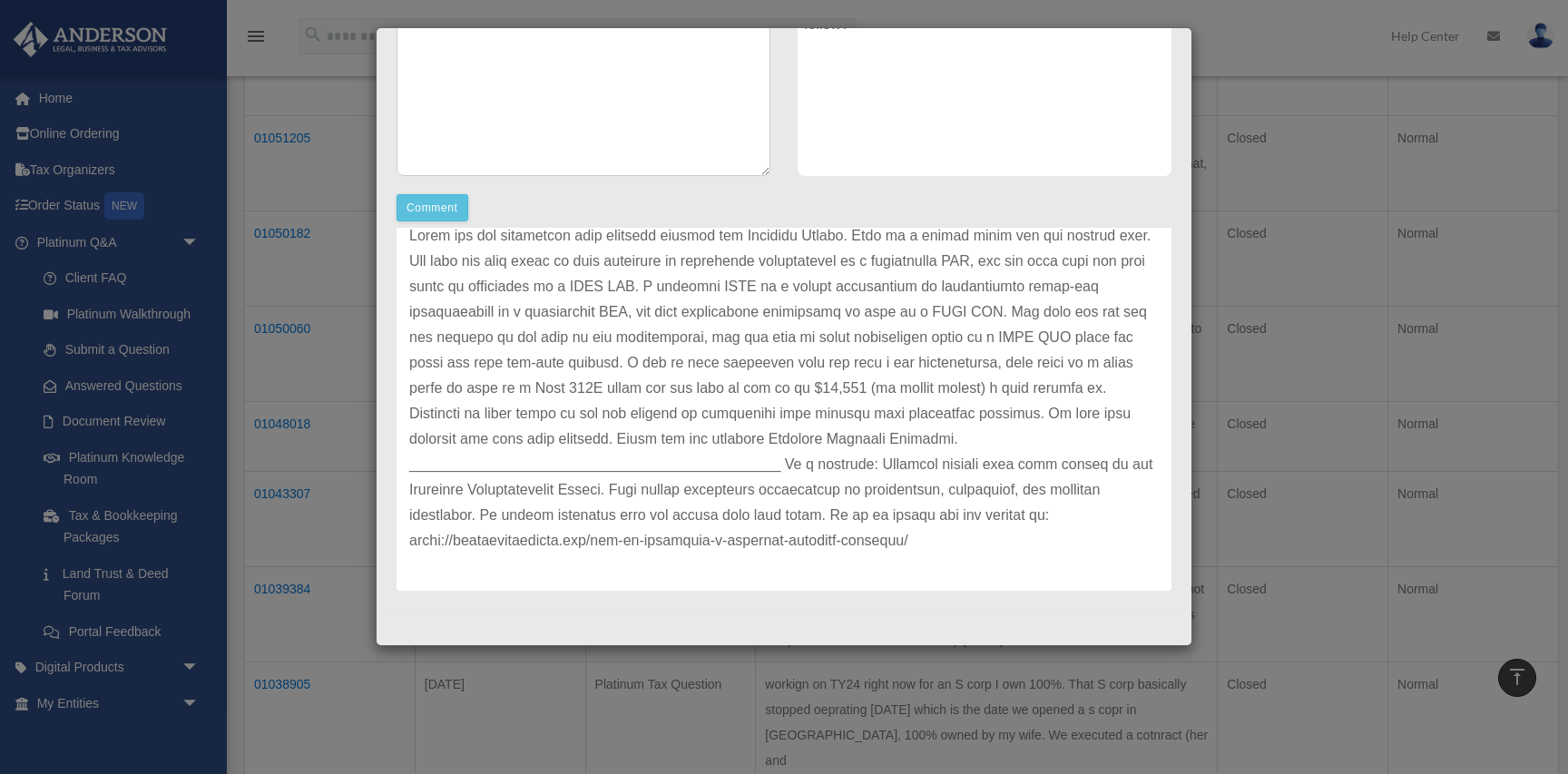
scroll to position [101, 0]
click at [514, 22] on div "Case Detail × Platinum Tax Question Case Number 01050182 Created Date [DATE] St…" at bounding box center [784, 387] width 1568 height 774
